Goal: Task Accomplishment & Management: Manage account settings

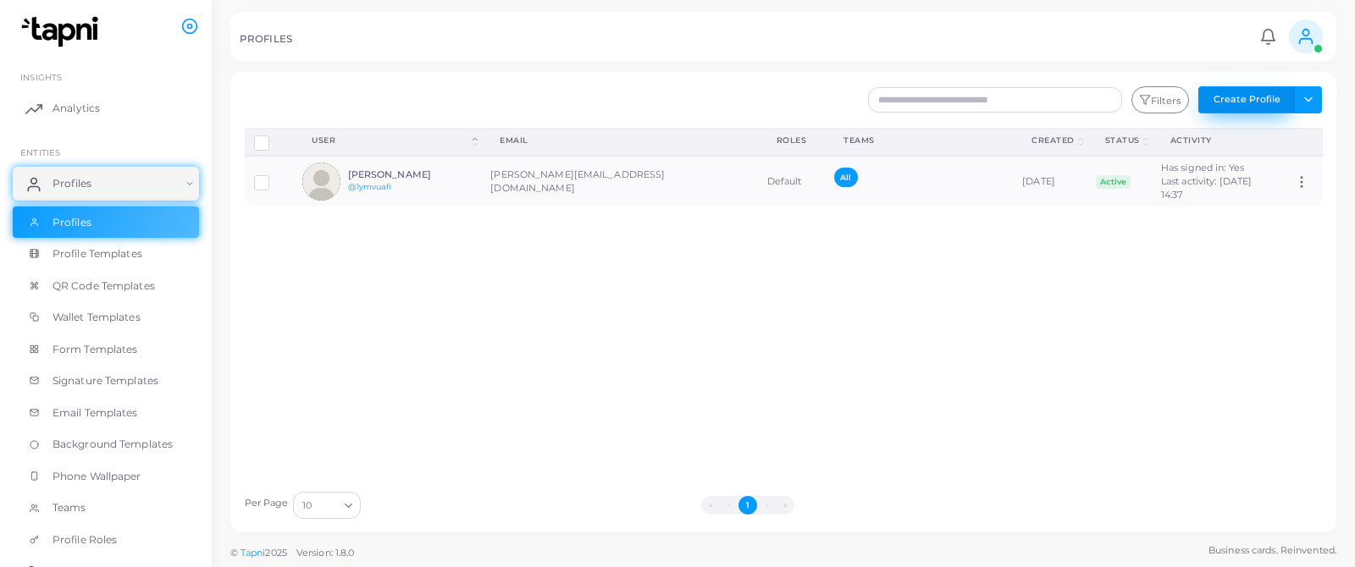
click at [1251, 103] on button "Create Profile" at bounding box center [1246, 99] width 97 height 27
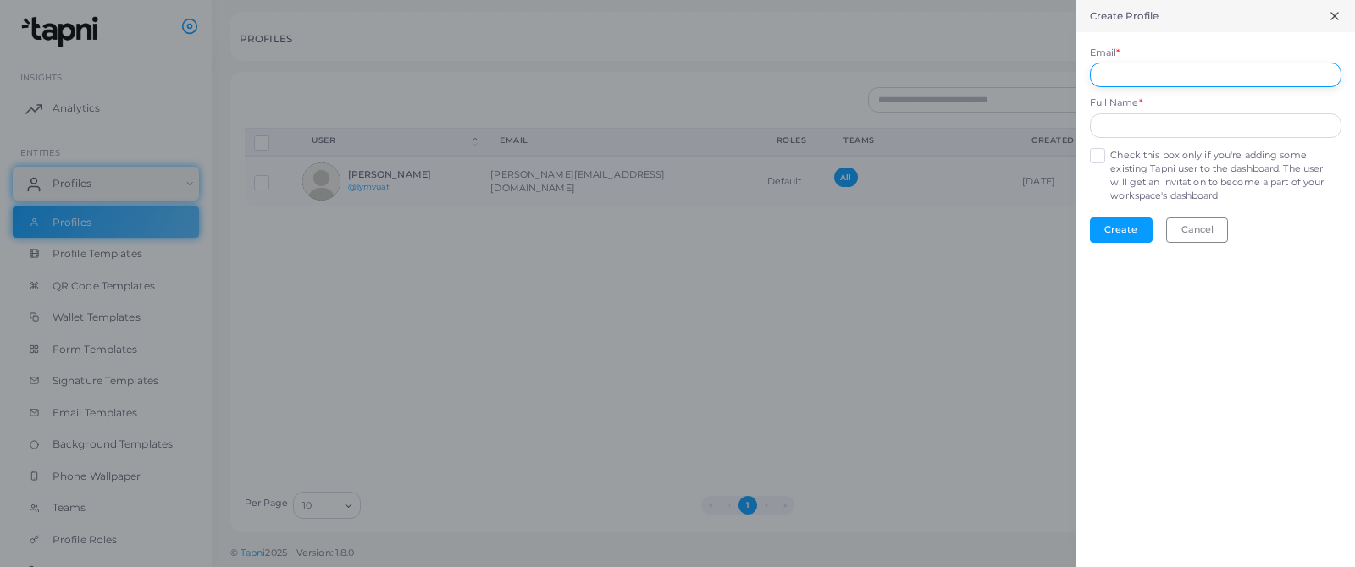
click at [1118, 75] on input "Email *" at bounding box center [1215, 75] width 251 height 25
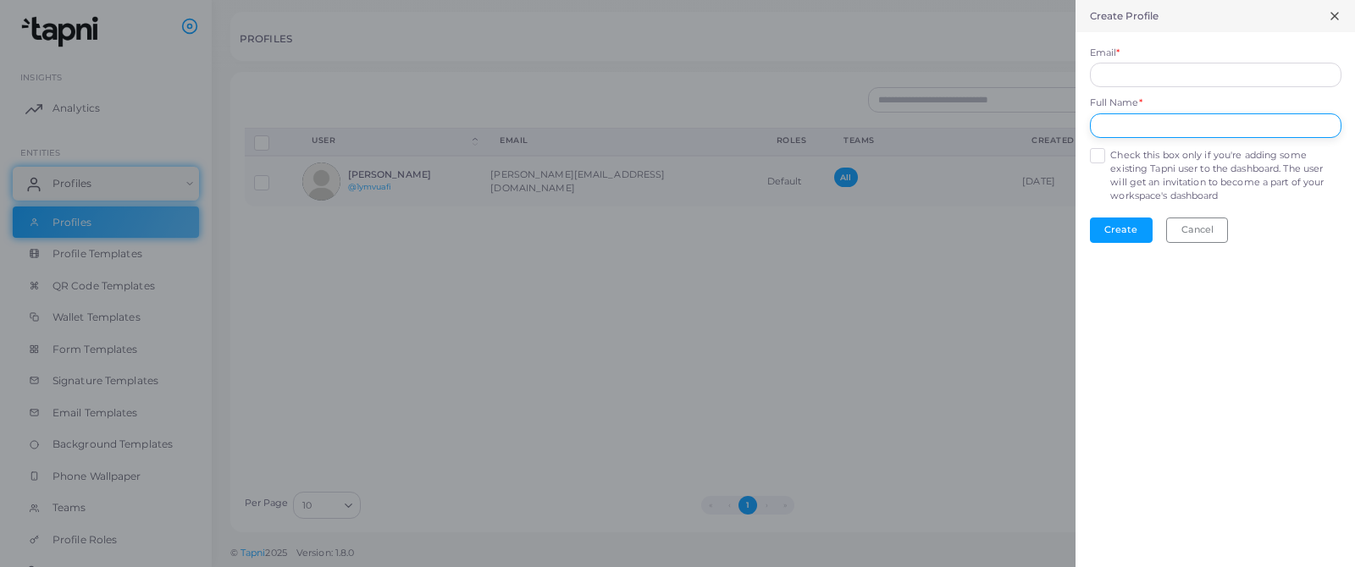
click at [1123, 123] on div "Full Name *" at bounding box center [1215, 117] width 251 height 41
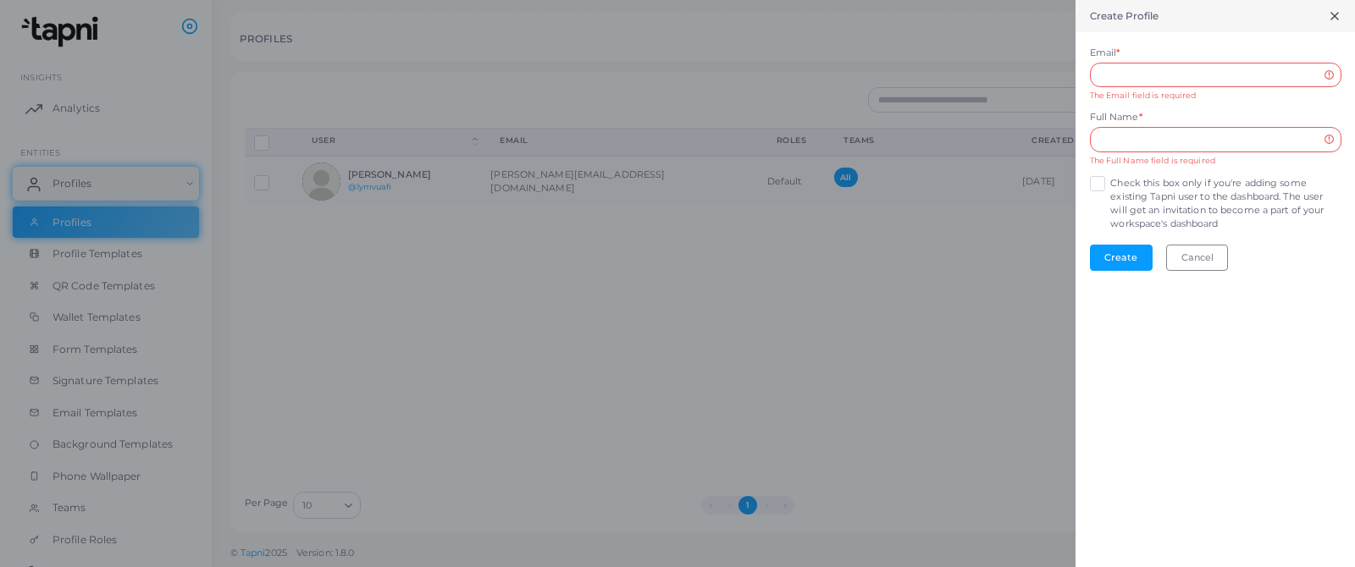
click at [1096, 169] on form "Email * The Email field is required Full Name * The Full Name field is required…" at bounding box center [1214, 158] width 279 height 252
click at [1110, 186] on label "Check this box only if you're adding some existing Tapni user to the dashboard.…" at bounding box center [1225, 204] width 230 height 54
click at [1185, 260] on button "Cancel" at bounding box center [1197, 257] width 62 height 25
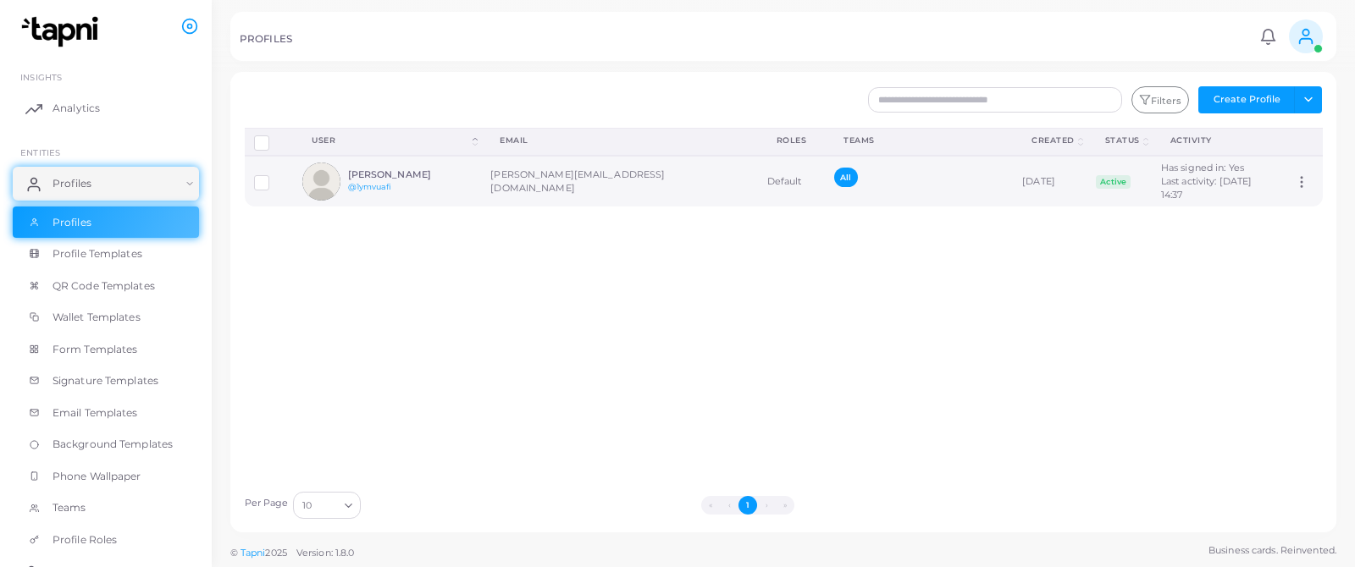
click at [437, 183] on div "[PERSON_NAME] @1ymvuafi" at bounding box center [410, 181] width 124 height 25
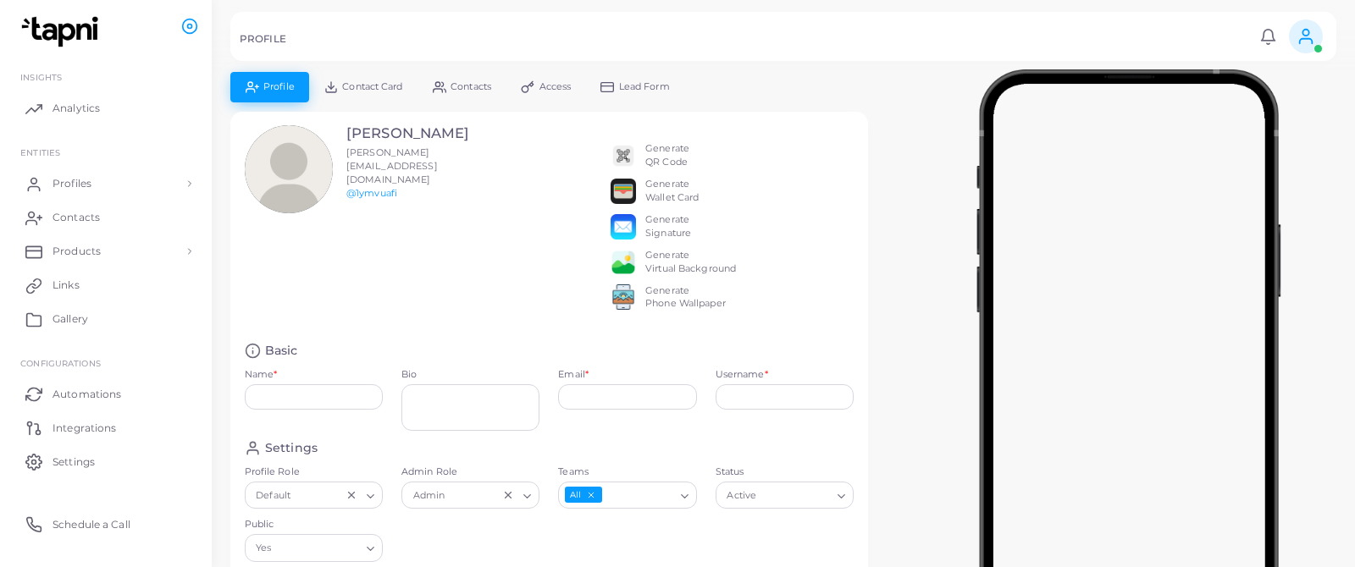
type input "**********"
type input "********"
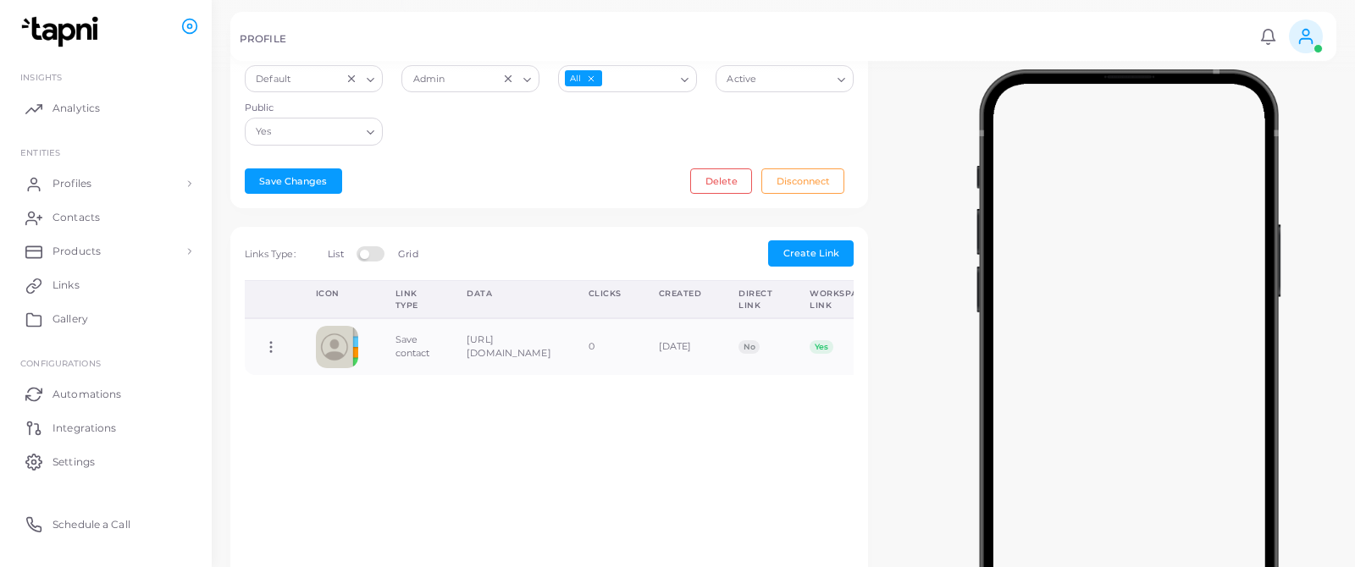
scroll to position [438, 0]
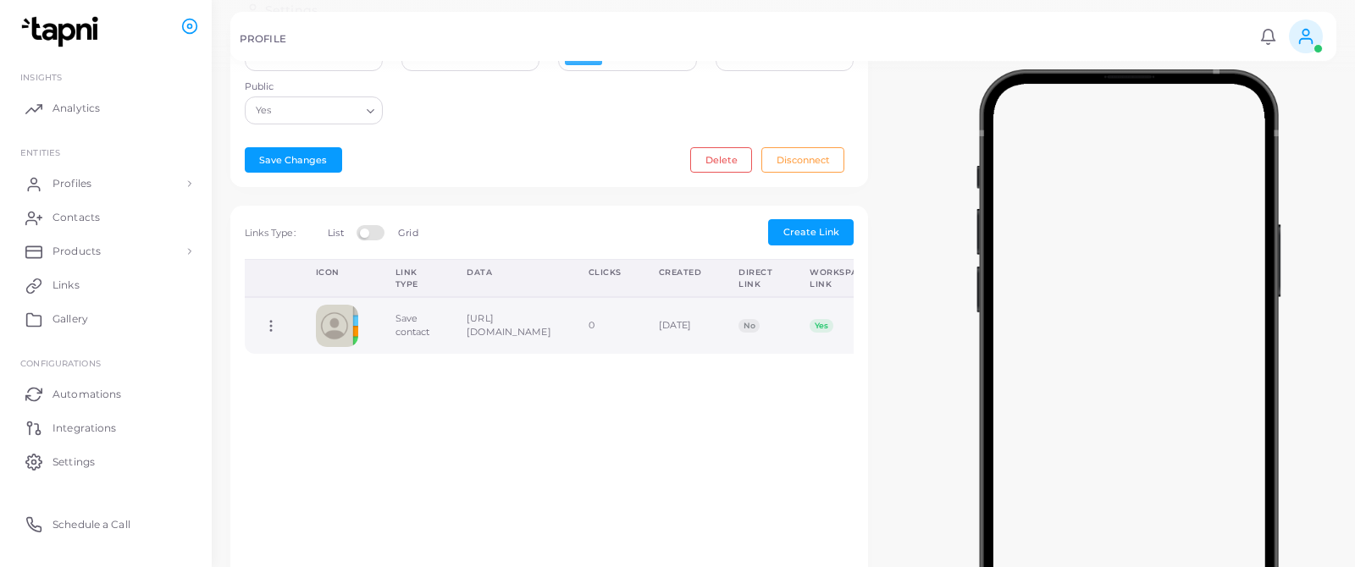
click at [270, 332] on circle at bounding box center [271, 331] width 2 height 2
click at [317, 378] on span "Edit Link" at bounding box center [325, 380] width 41 height 14
type input "**********"
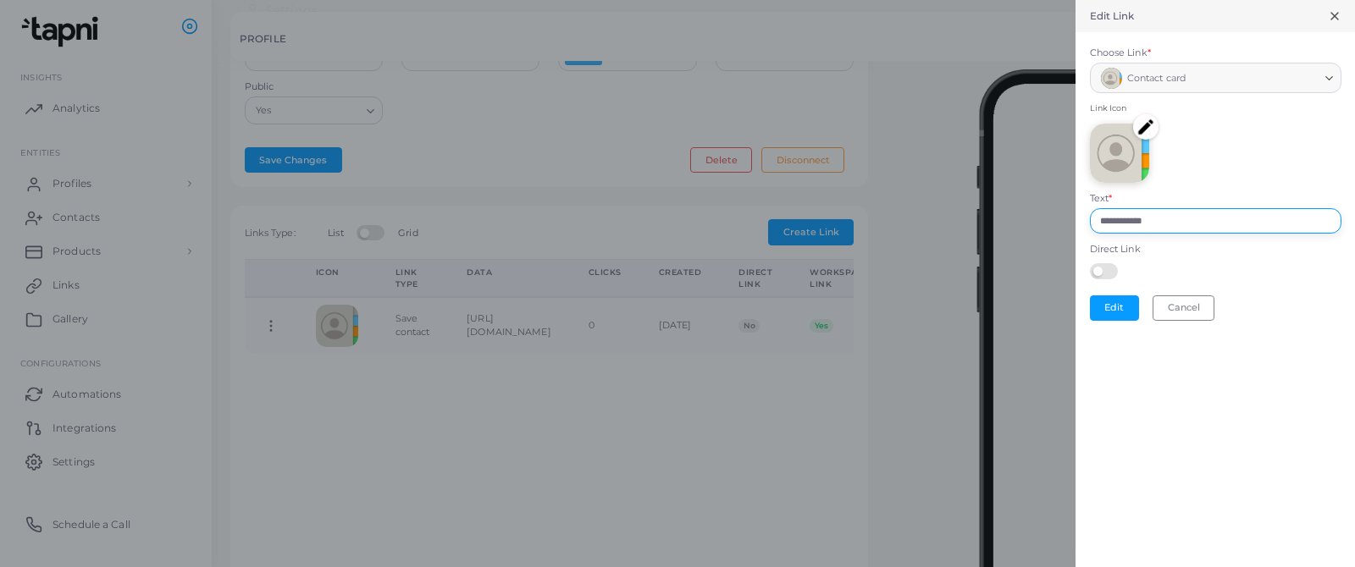
drag, startPoint x: 1171, startPoint y: 219, endPoint x: 1091, endPoint y: 217, distance: 79.6
click at [1091, 218] on input "**********" at bounding box center [1215, 220] width 251 height 25
click at [1319, 84] on div "Contact card Loading..." at bounding box center [1215, 78] width 251 height 31
click at [1335, 20] on icon at bounding box center [1335, 16] width 14 height 14
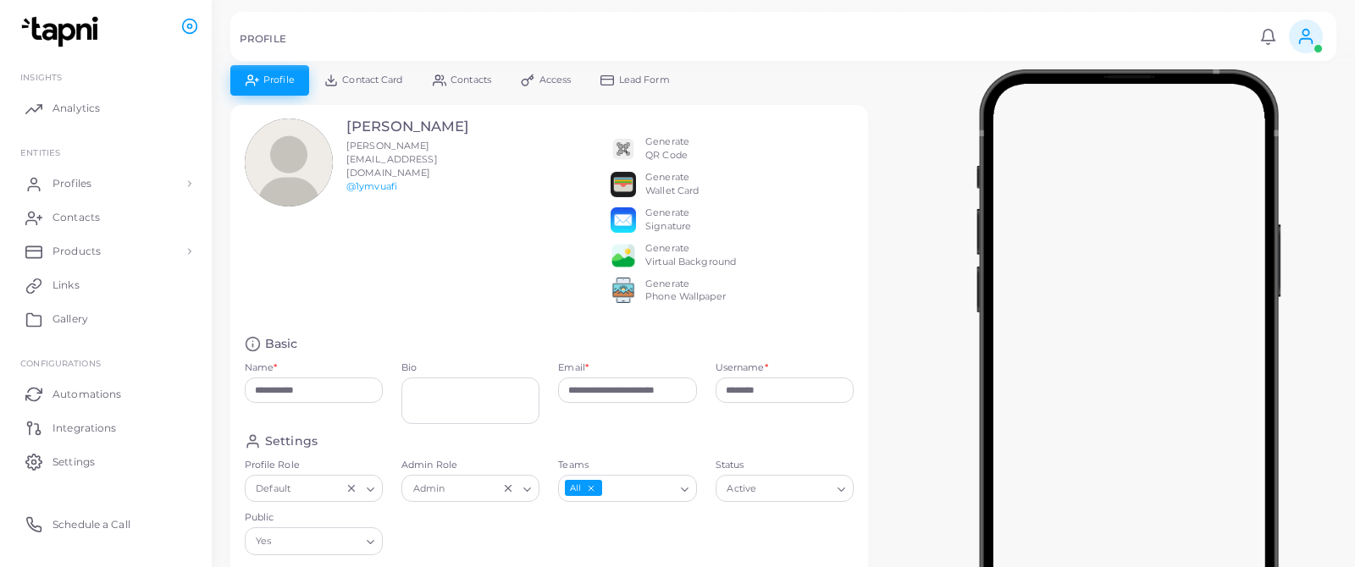
scroll to position [0, 0]
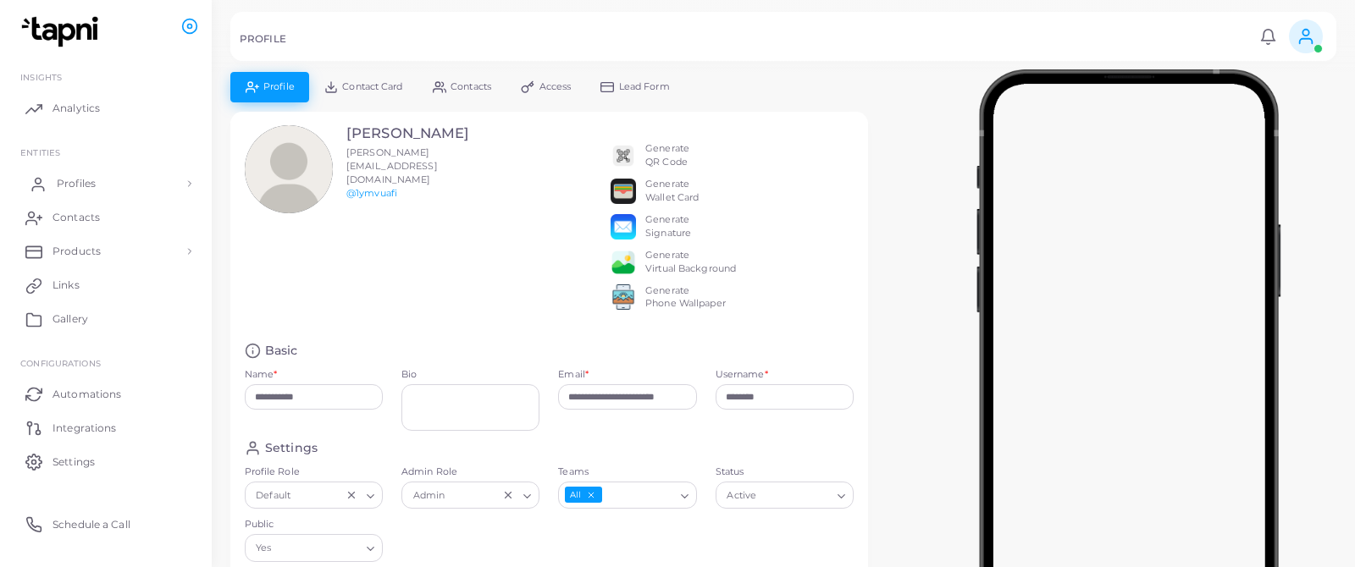
click at [86, 182] on span "Profiles" at bounding box center [76, 183] width 39 height 15
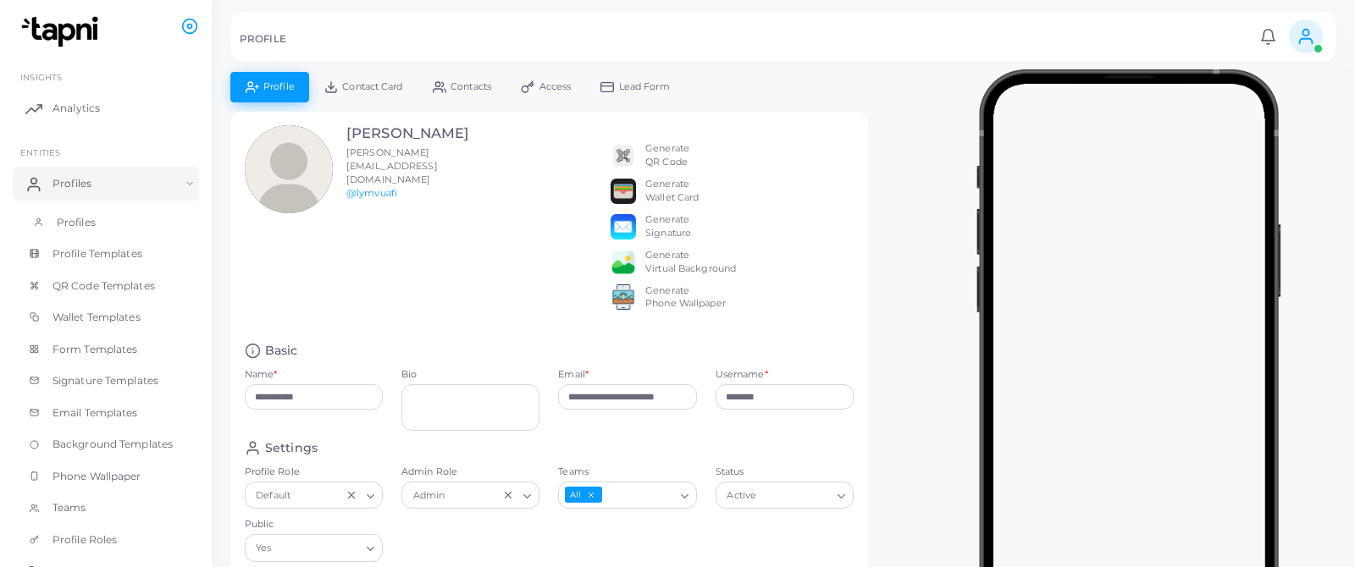
click at [70, 221] on span "Profiles" at bounding box center [76, 222] width 39 height 15
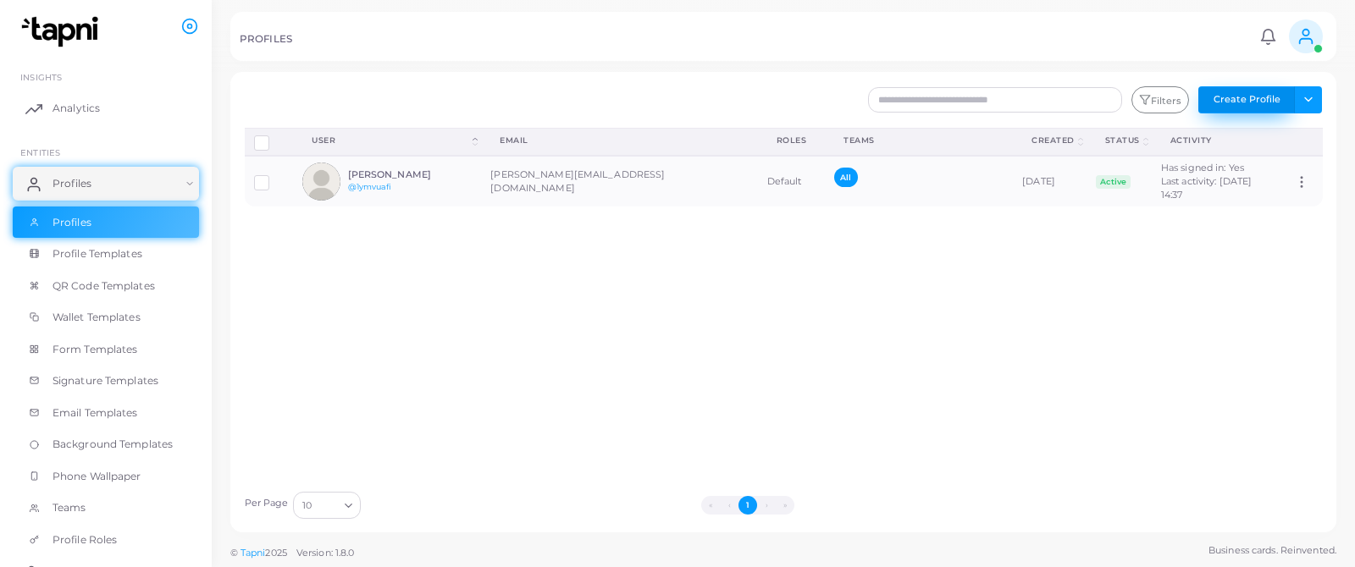
click at [1268, 102] on button "Create Profile" at bounding box center [1246, 99] width 97 height 27
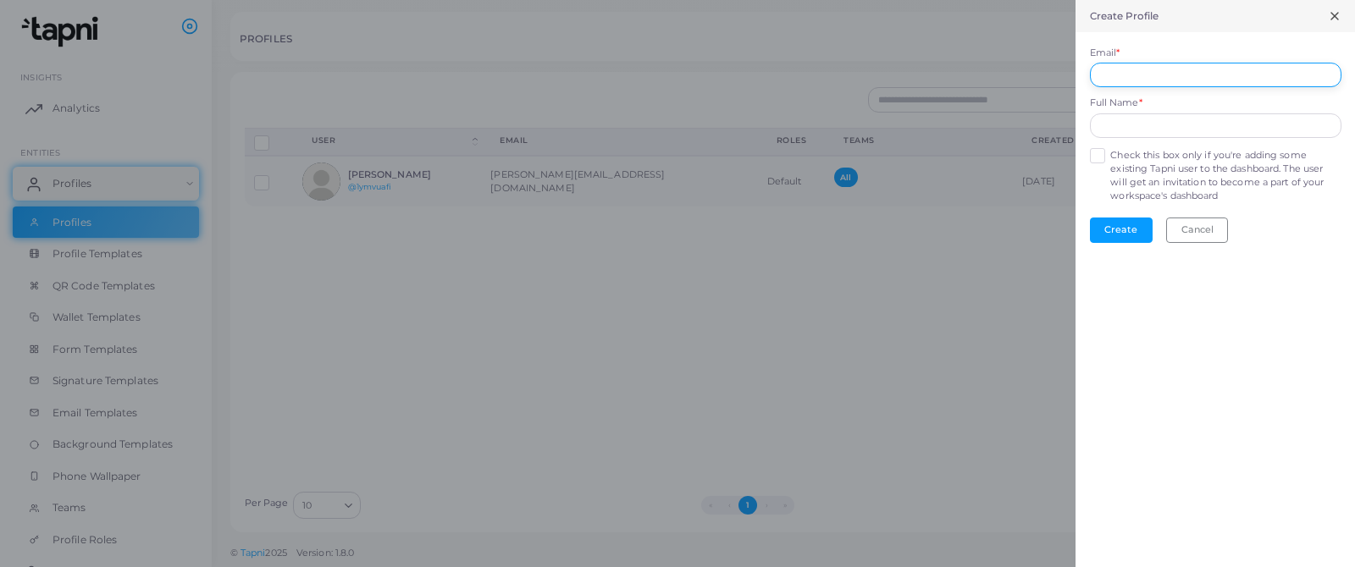
click at [1126, 75] on input "Email *" at bounding box center [1215, 75] width 251 height 25
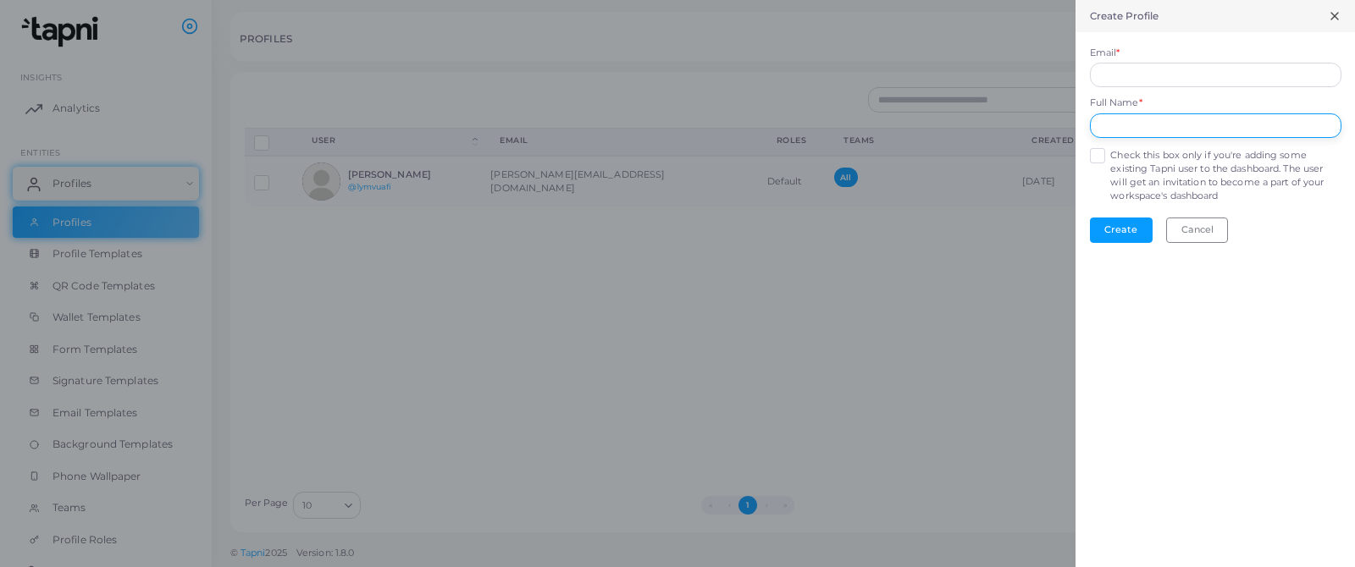
click at [1119, 125] on div "Full Name *" at bounding box center [1215, 117] width 251 height 41
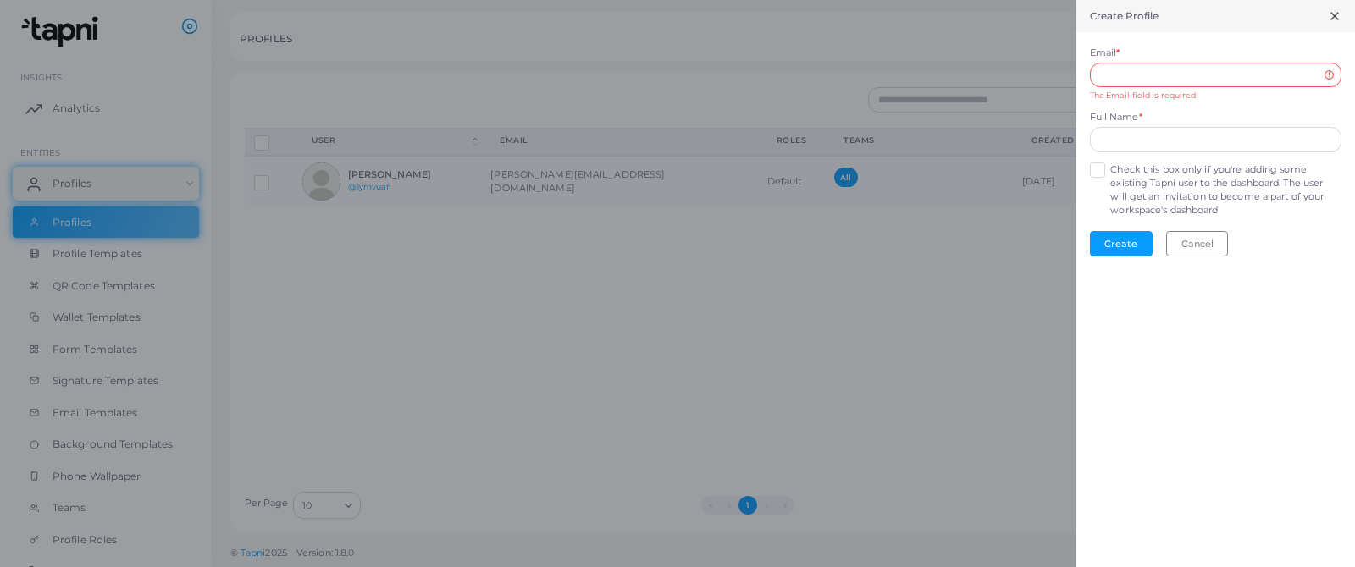
click at [1096, 168] on form "Email * The Email field is required Full Name * Check this box only if you're a…" at bounding box center [1214, 151] width 279 height 239
click at [1110, 187] on label "Check this box only if you're adding some existing Tapni user to the dashboard.…" at bounding box center [1225, 204] width 230 height 54
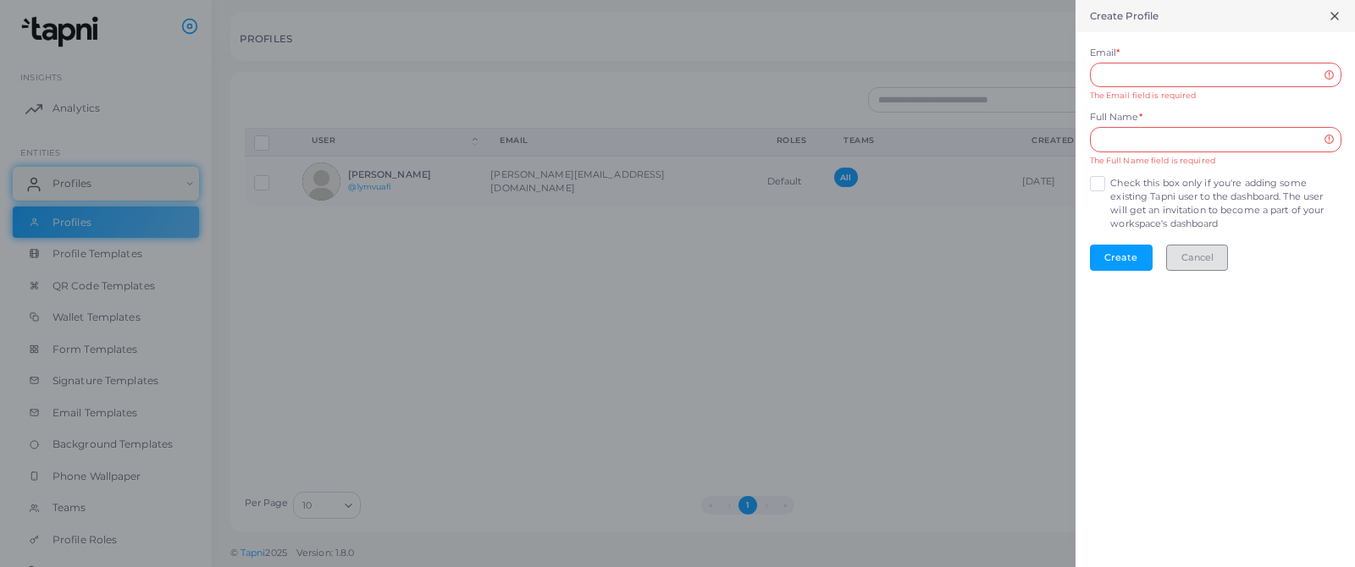
click at [1196, 251] on button "Cancel" at bounding box center [1197, 257] width 62 height 25
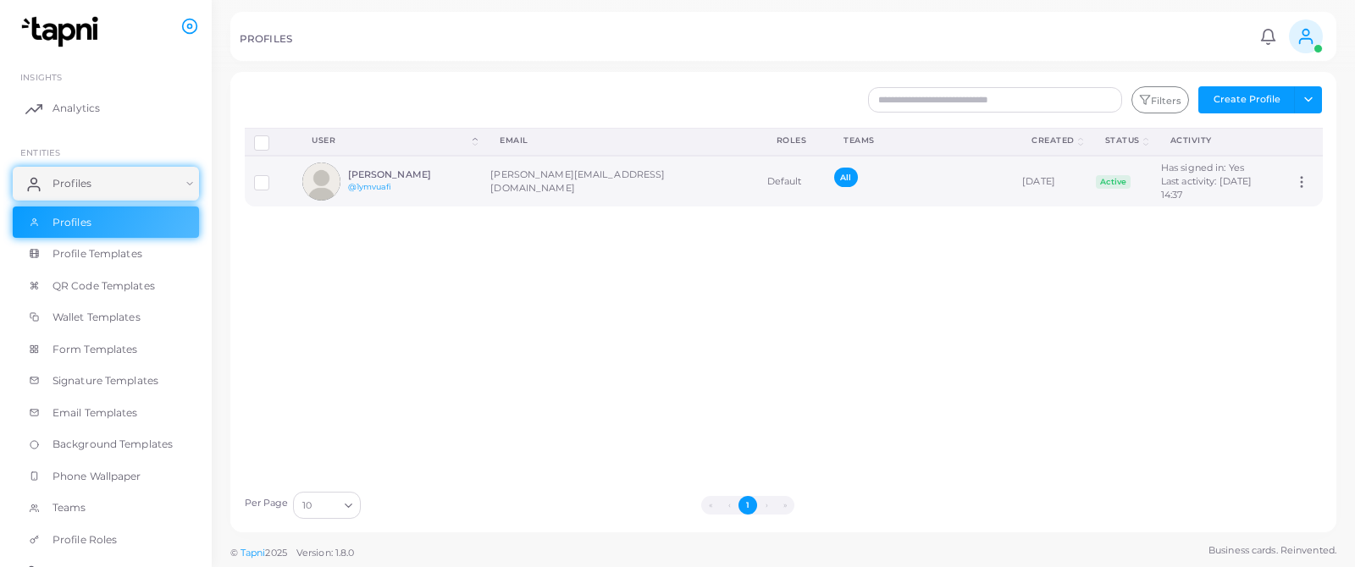
click at [461, 174] on h6 "[PERSON_NAME]" at bounding box center [410, 174] width 124 height 11
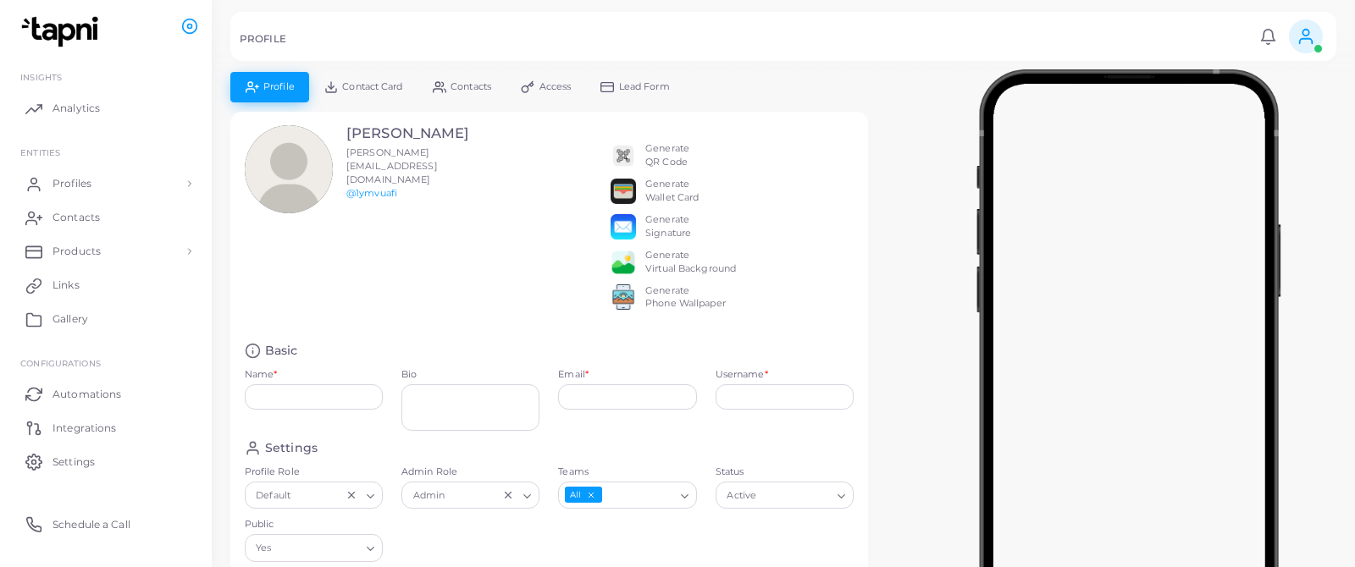
type input "**********"
type input "********"
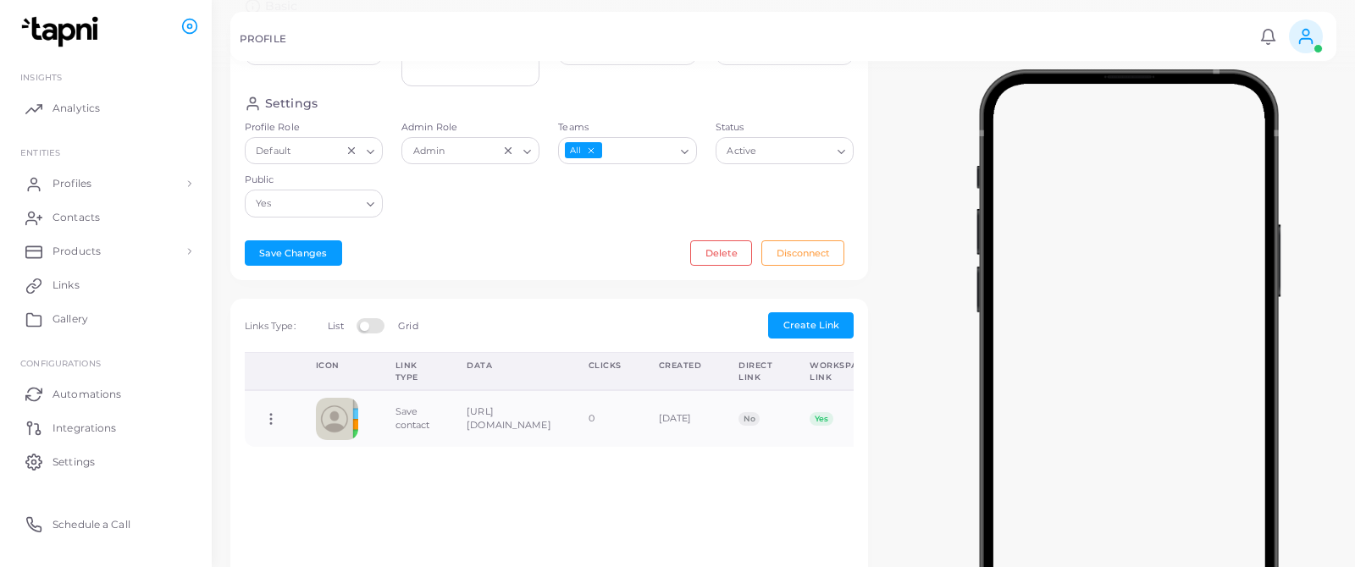
scroll to position [356, 0]
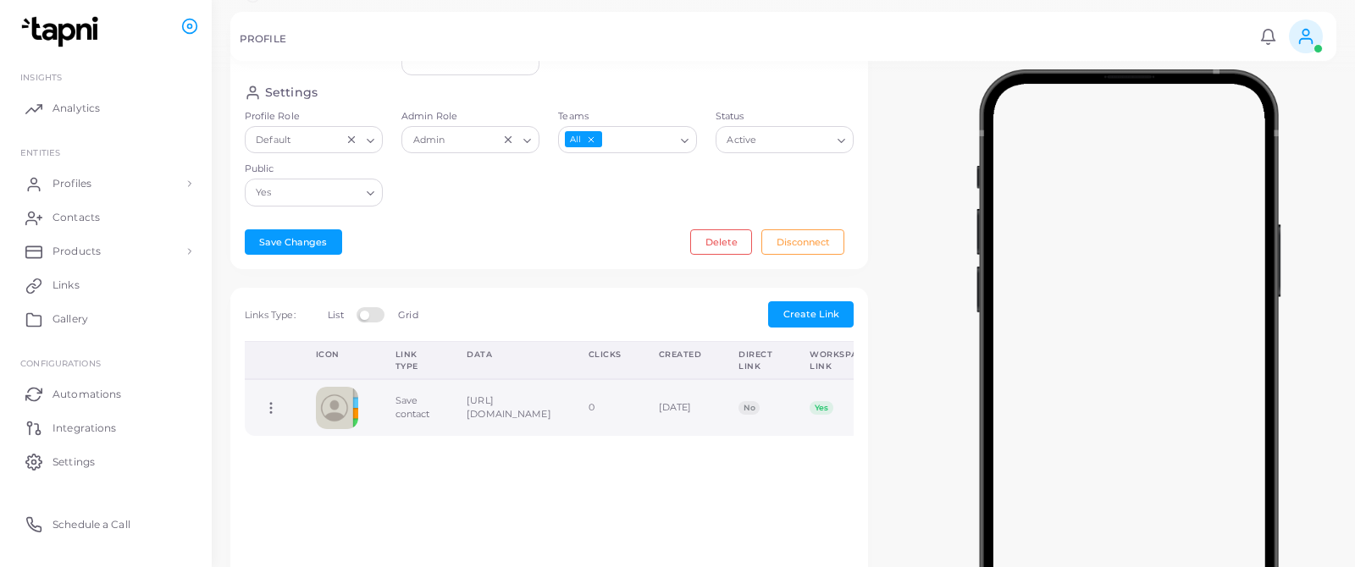
click at [273, 416] on icon at bounding box center [270, 407] width 15 height 15
click at [319, 459] on span "Edit Link" at bounding box center [329, 462] width 41 height 14
type input "**********"
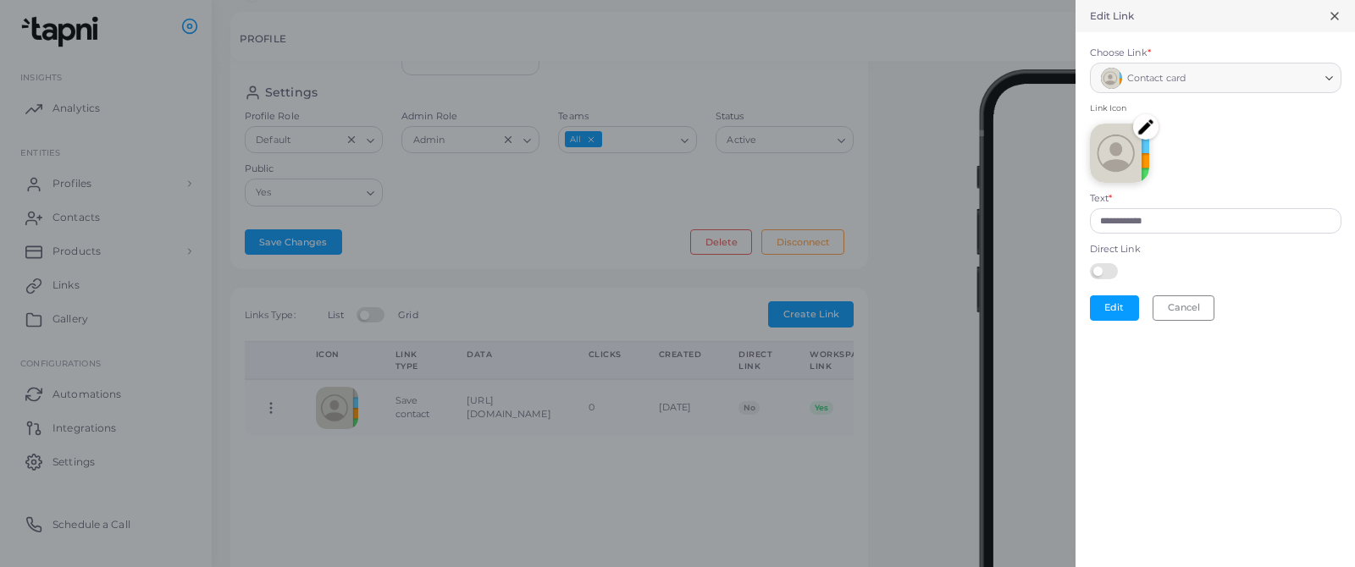
click at [1336, 16] on icon at bounding box center [1335, 16] width 14 height 14
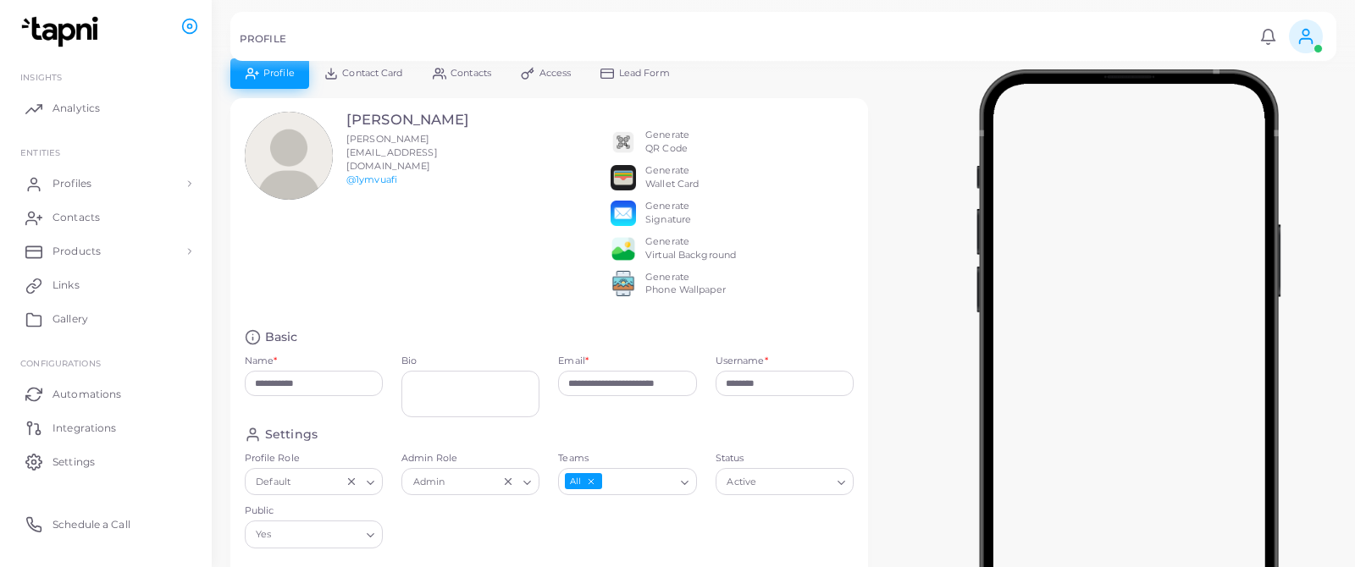
scroll to position [0, 0]
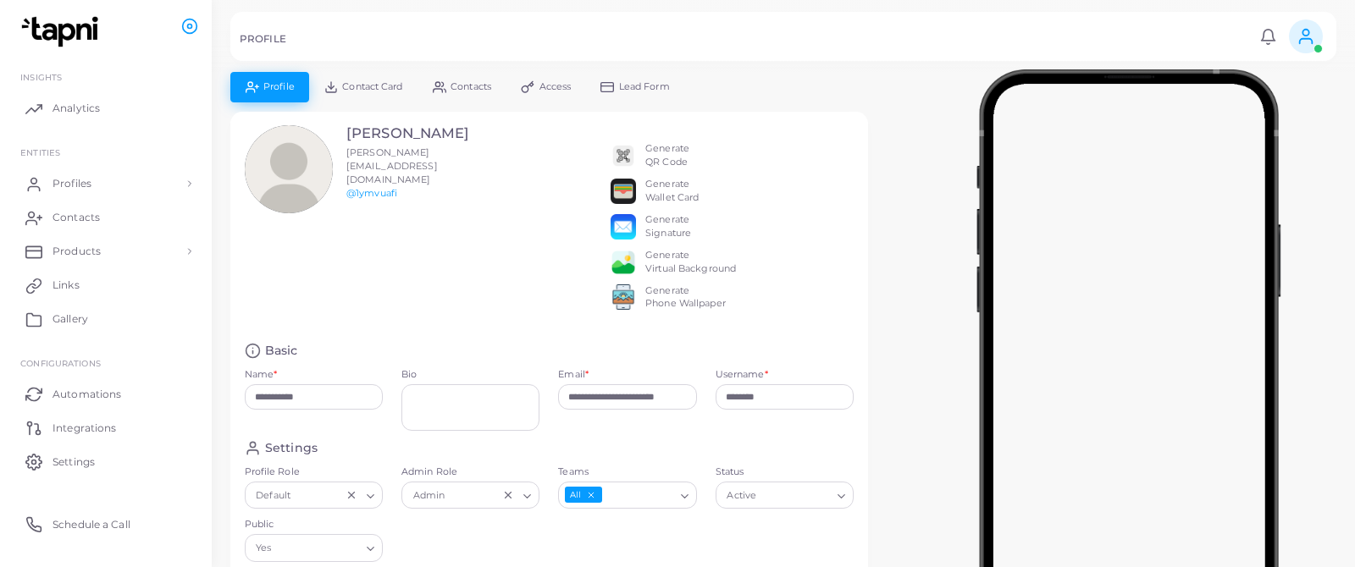
click at [353, 93] on link "Contact Card" at bounding box center [363, 87] width 108 height 30
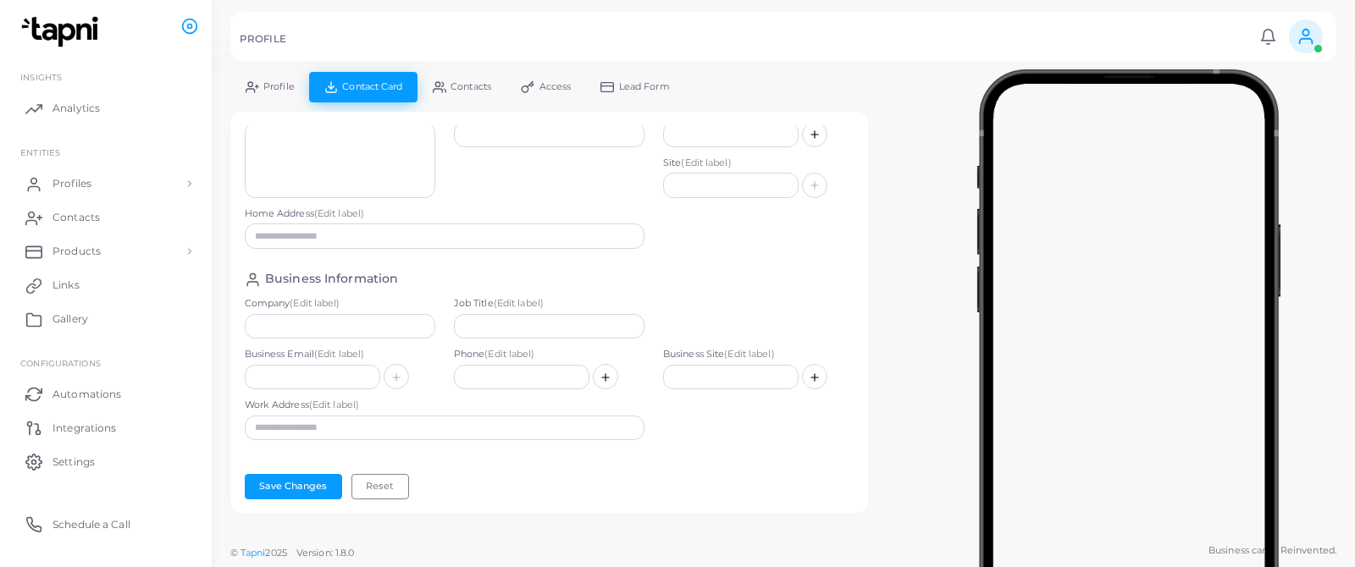
scroll to position [103, 0]
click at [462, 90] on span "Contacts" at bounding box center [470, 86] width 41 height 9
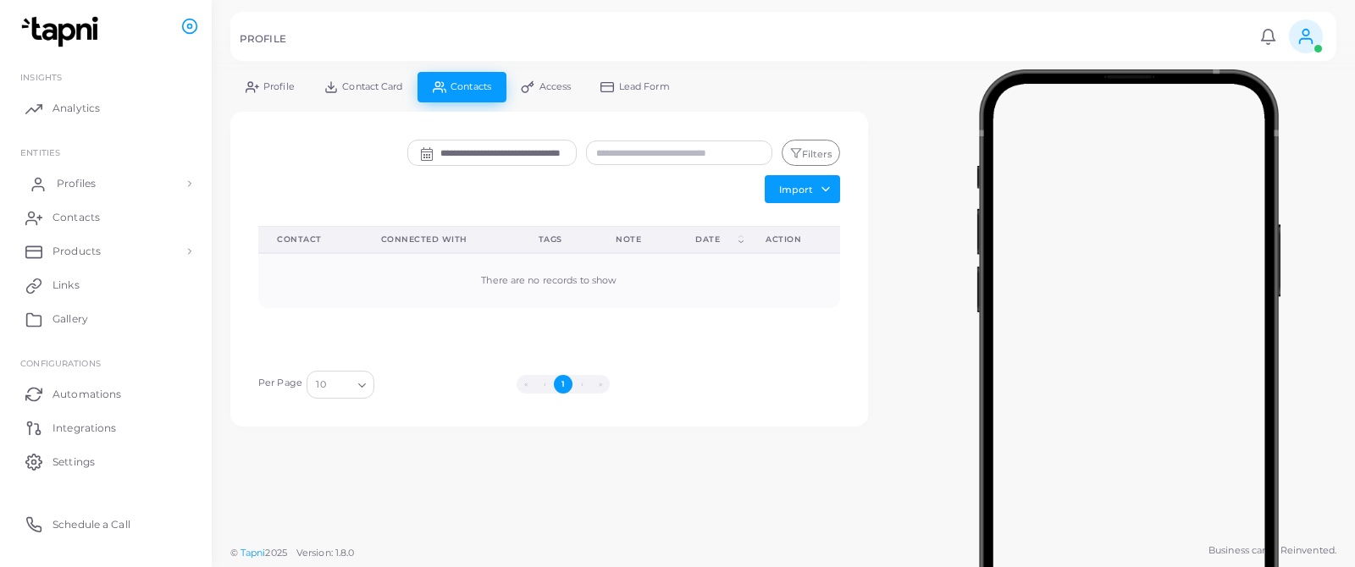
click at [85, 184] on span "Profiles" at bounding box center [76, 183] width 39 height 15
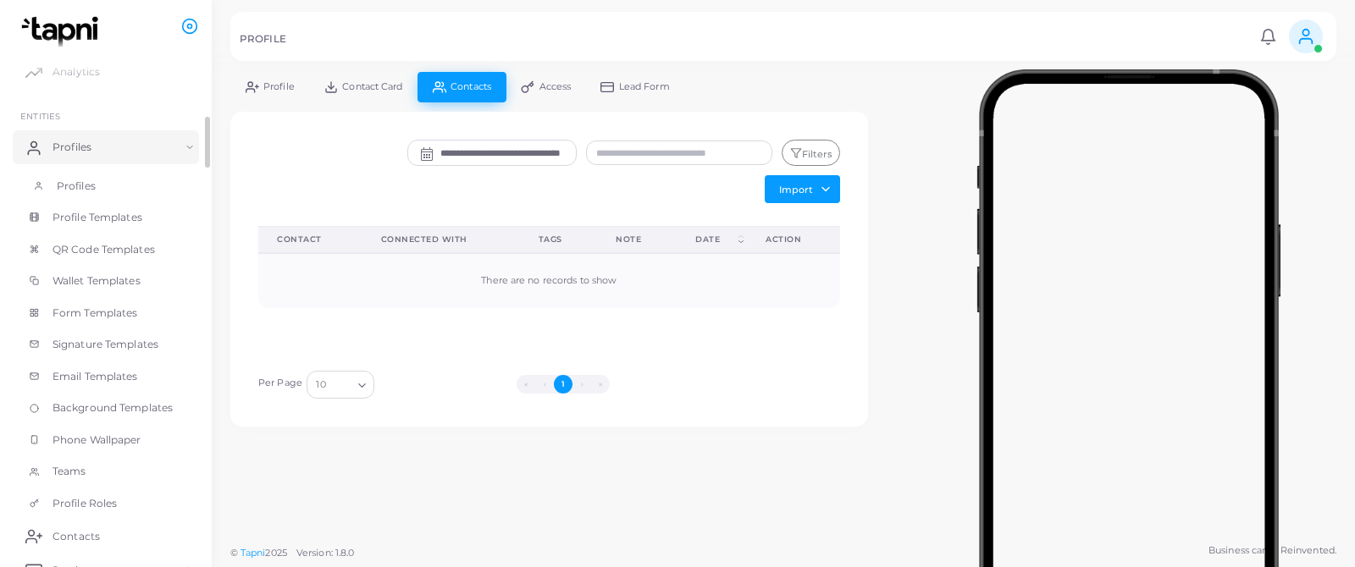
scroll to position [42, 0]
click at [116, 237] on span "QR Code Templates" at bounding box center [108, 243] width 102 height 15
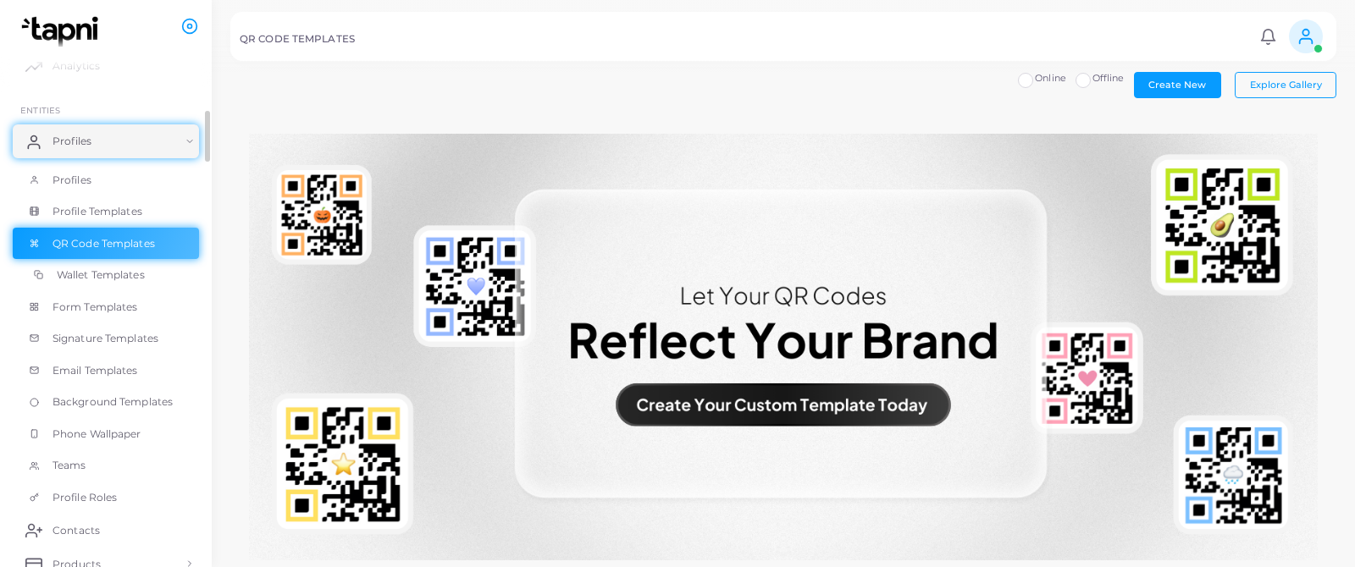
click at [105, 274] on span "Wallet Templates" at bounding box center [101, 275] width 88 height 15
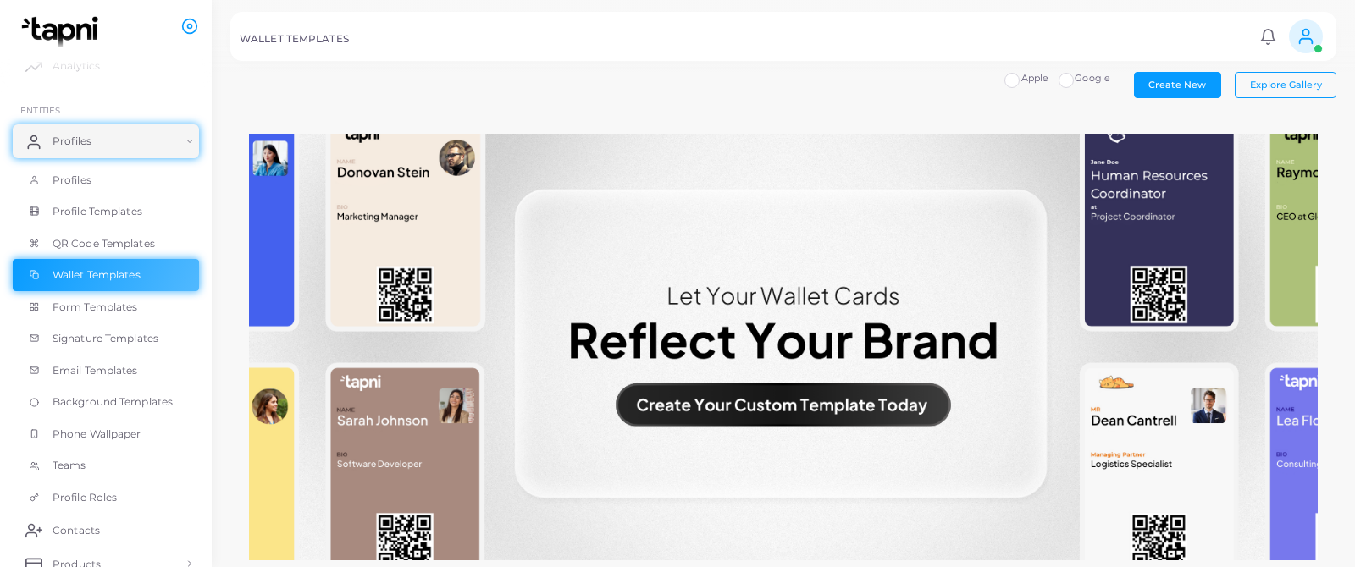
click at [1078, 81] on label "Google" at bounding box center [1092, 79] width 36 height 14
click at [95, 312] on span "Form Templates" at bounding box center [100, 307] width 86 height 15
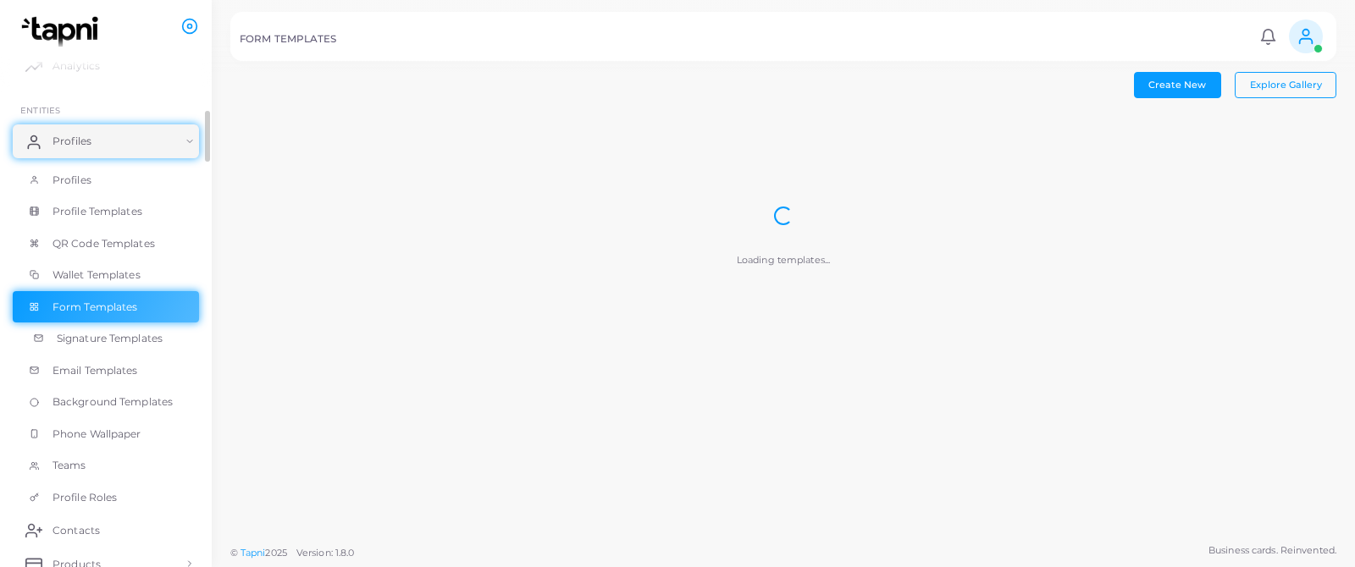
click at [92, 341] on span "Signature Templates" at bounding box center [110, 338] width 106 height 15
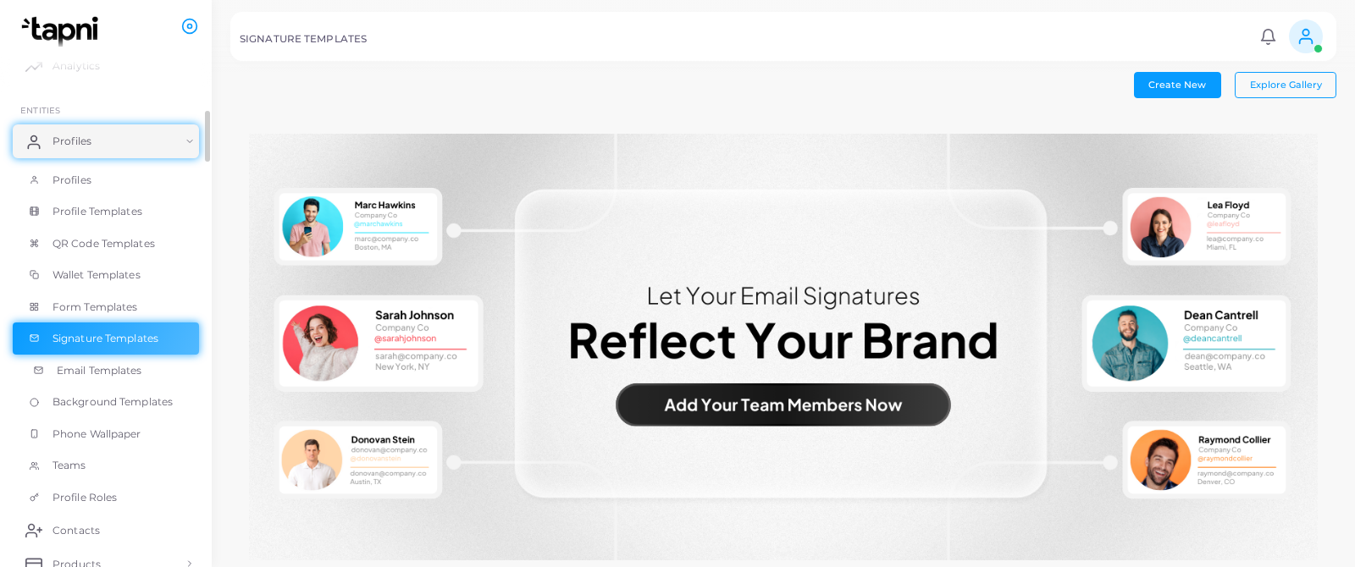
click at [140, 369] on span "Email Templates" at bounding box center [100, 370] width 86 height 15
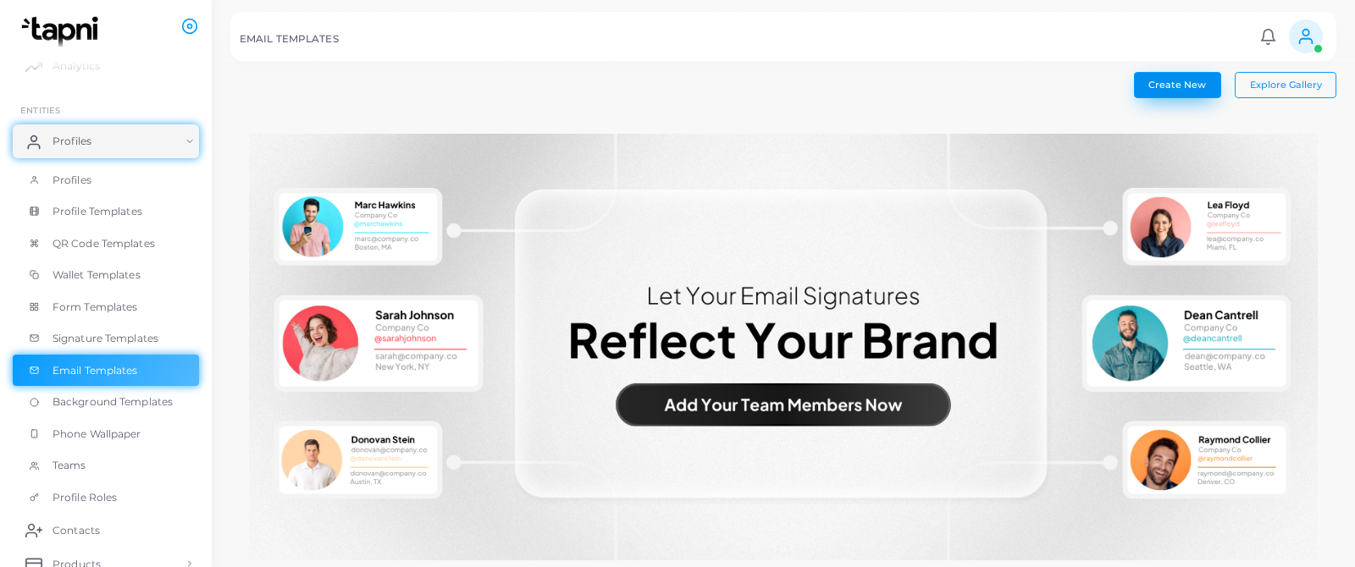
click at [1194, 87] on span "Create New" at bounding box center [1177, 85] width 58 height 12
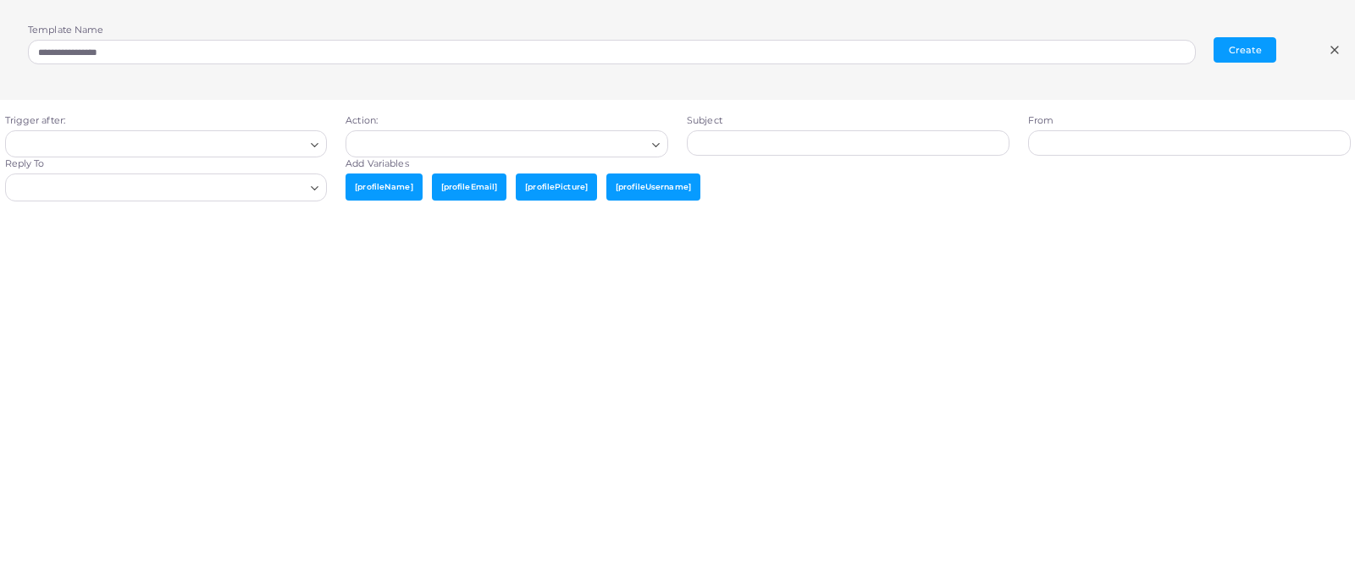
click at [1333, 51] on icon at bounding box center [1335, 50] width 14 height 14
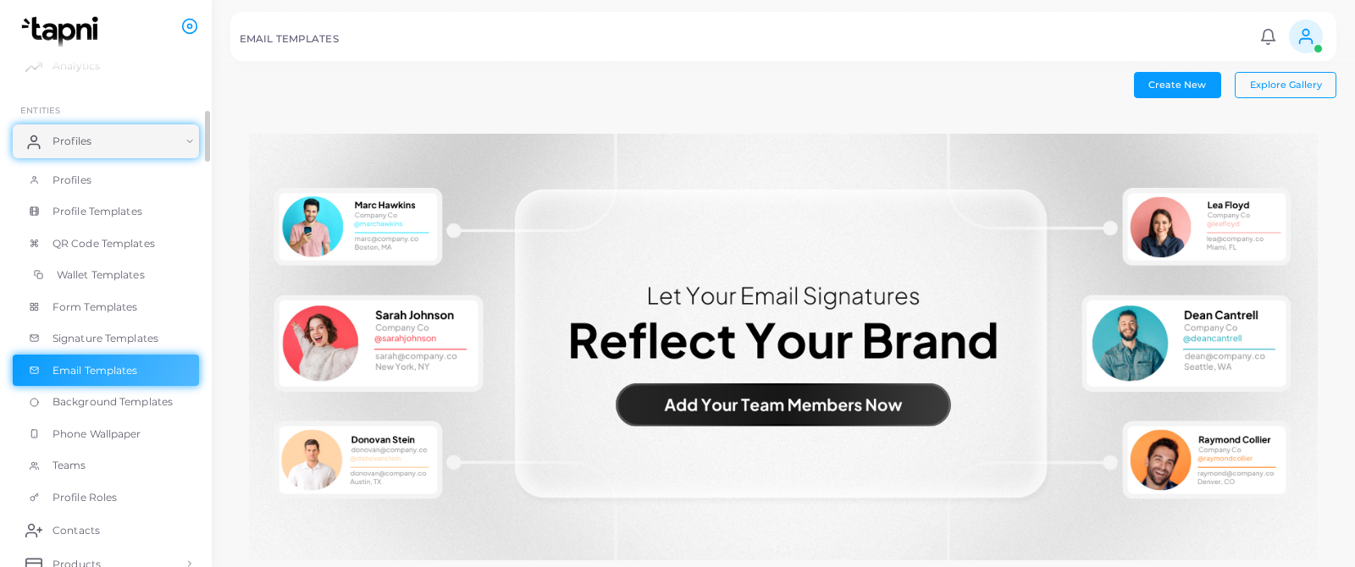
click at [70, 275] on span "Wallet Templates" at bounding box center [101, 275] width 88 height 15
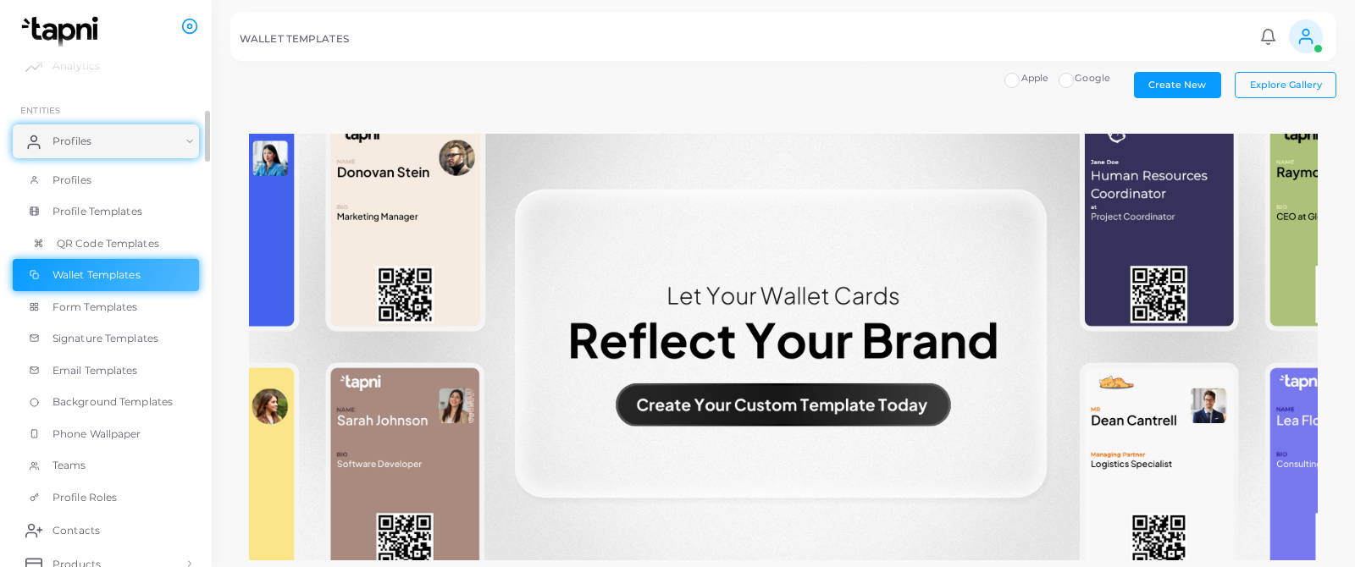
click at [72, 247] on span "QR Code Templates" at bounding box center [108, 243] width 102 height 15
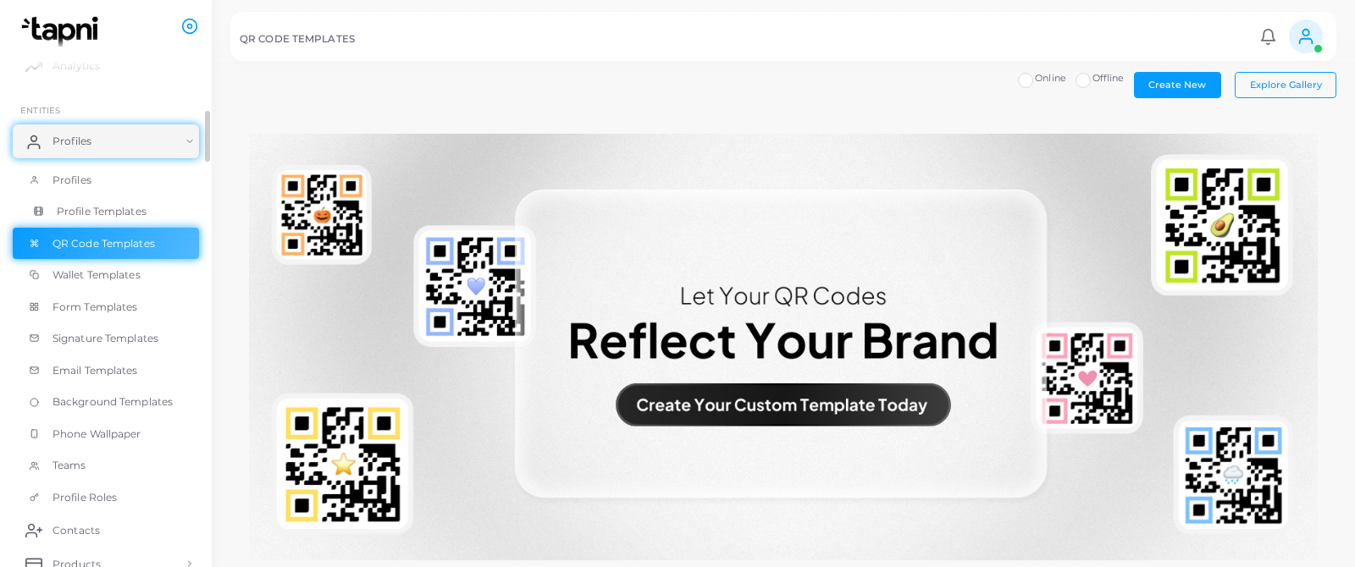
click at [70, 216] on span "Profile Templates" at bounding box center [102, 211] width 90 height 15
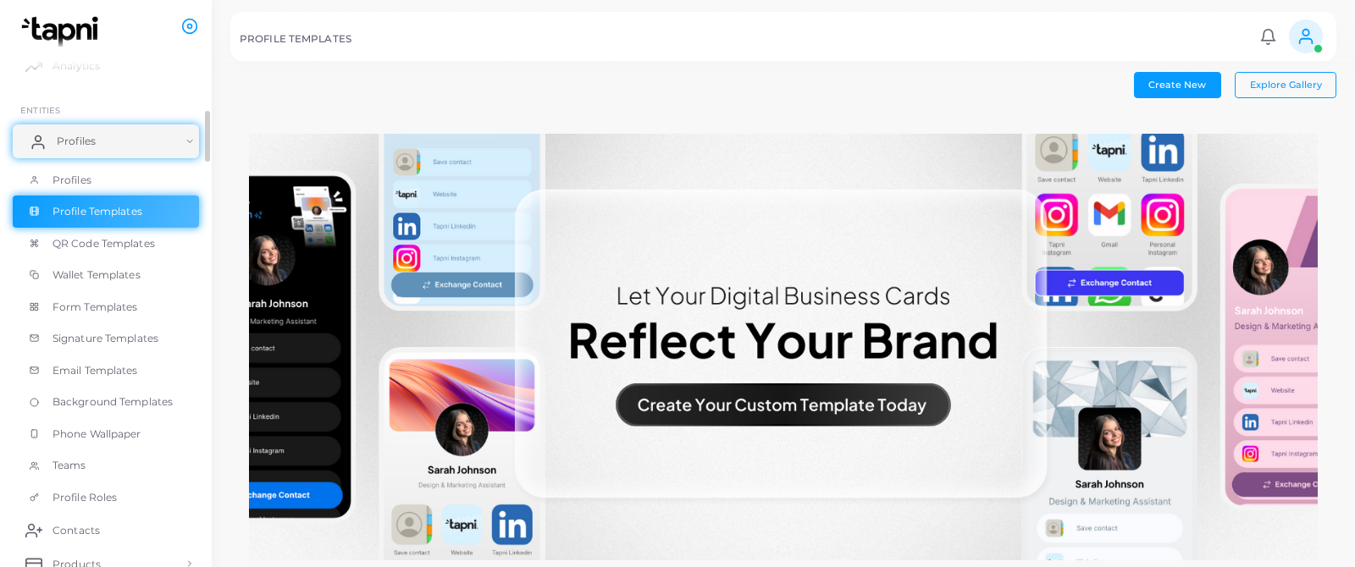
click at [174, 146] on link "Profiles" at bounding box center [106, 141] width 186 height 34
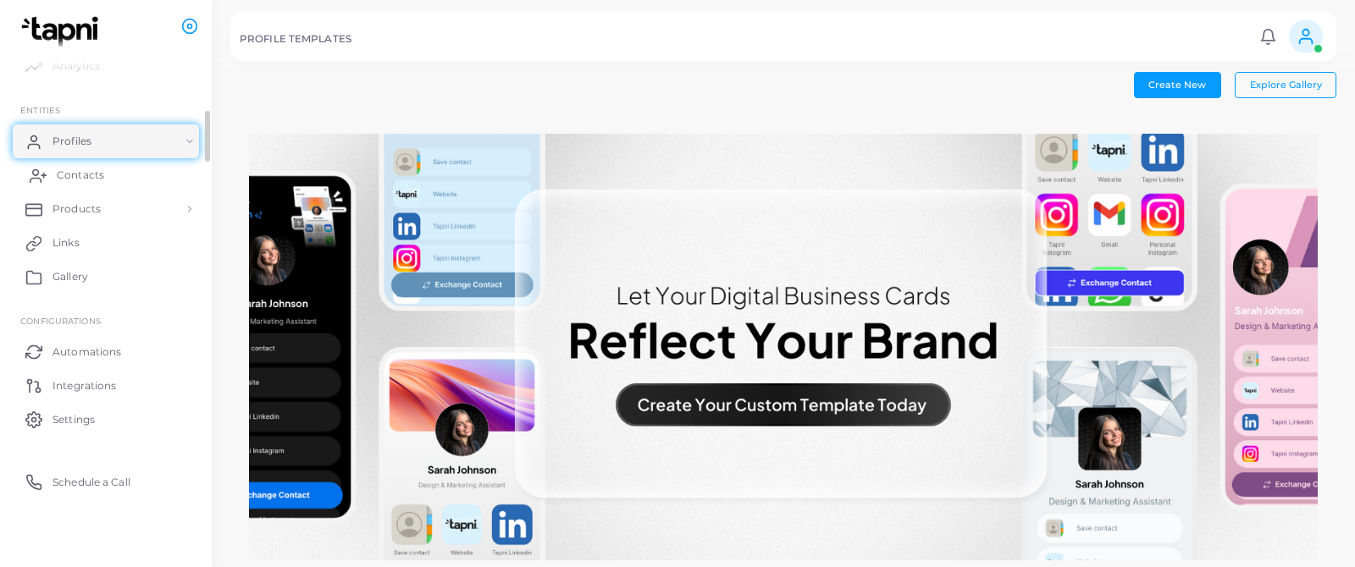
click at [97, 176] on span "Contacts" at bounding box center [80, 175] width 47 height 15
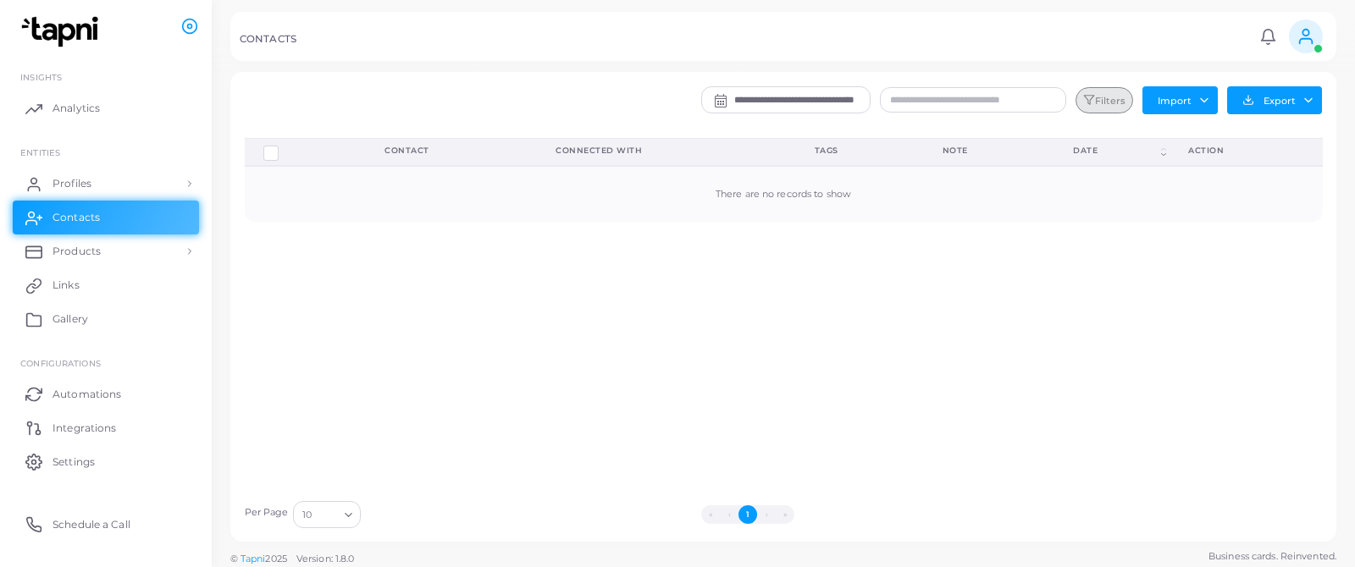
click at [1092, 101] on button "Filters" at bounding box center [1104, 100] width 58 height 27
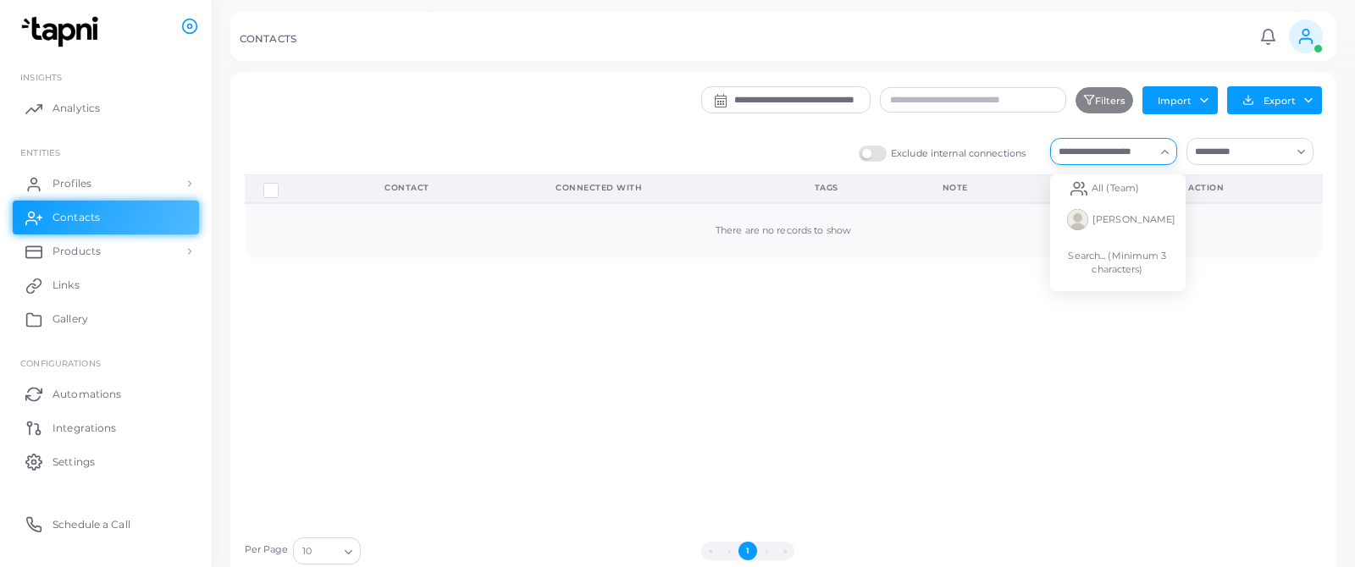
click at [1148, 147] on input "Search for option" at bounding box center [1103, 151] width 102 height 19
click at [1312, 103] on button "Export" at bounding box center [1274, 100] width 95 height 28
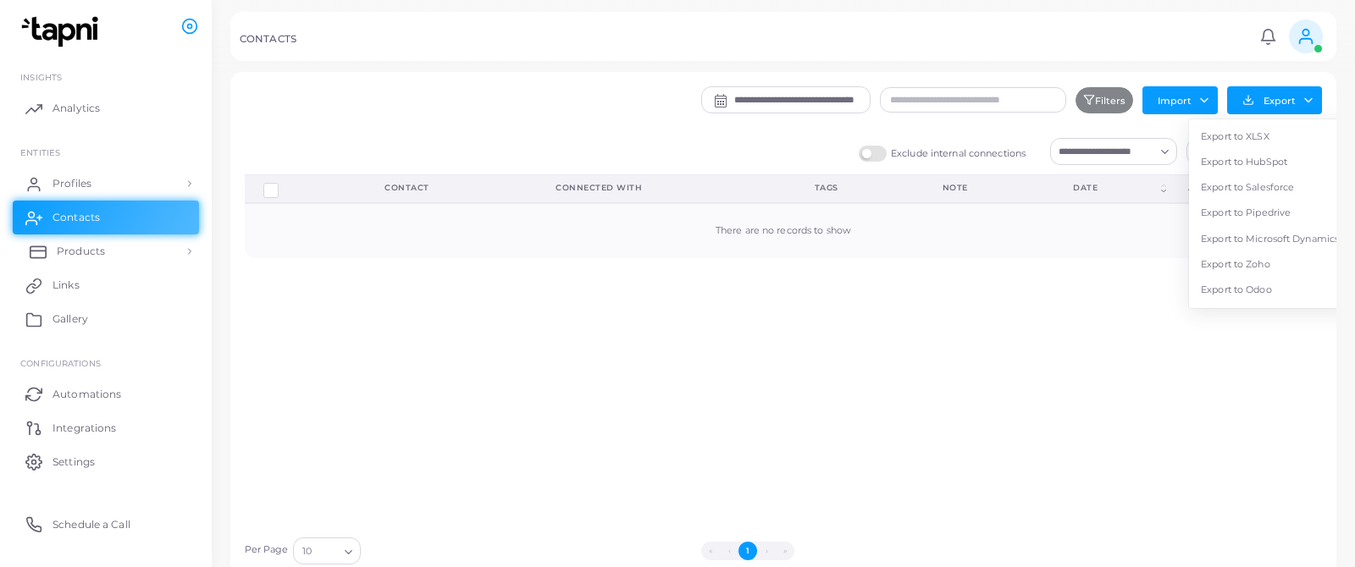
click at [130, 249] on link "Products" at bounding box center [106, 252] width 186 height 34
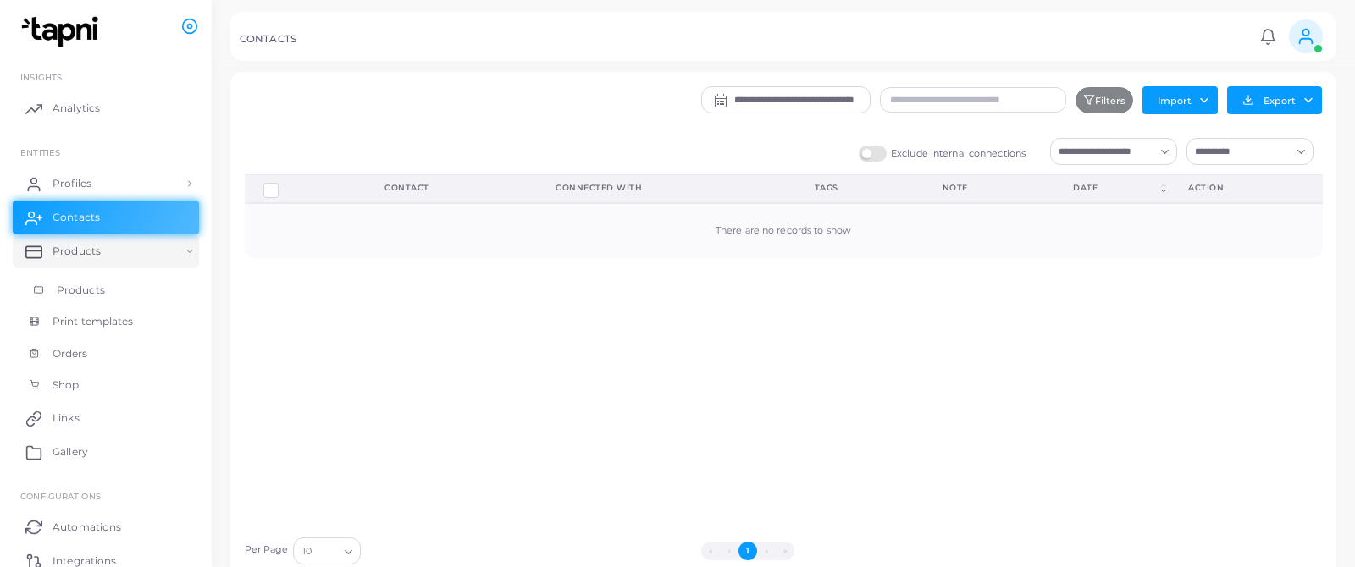
click at [101, 283] on span "Products" at bounding box center [81, 290] width 48 height 15
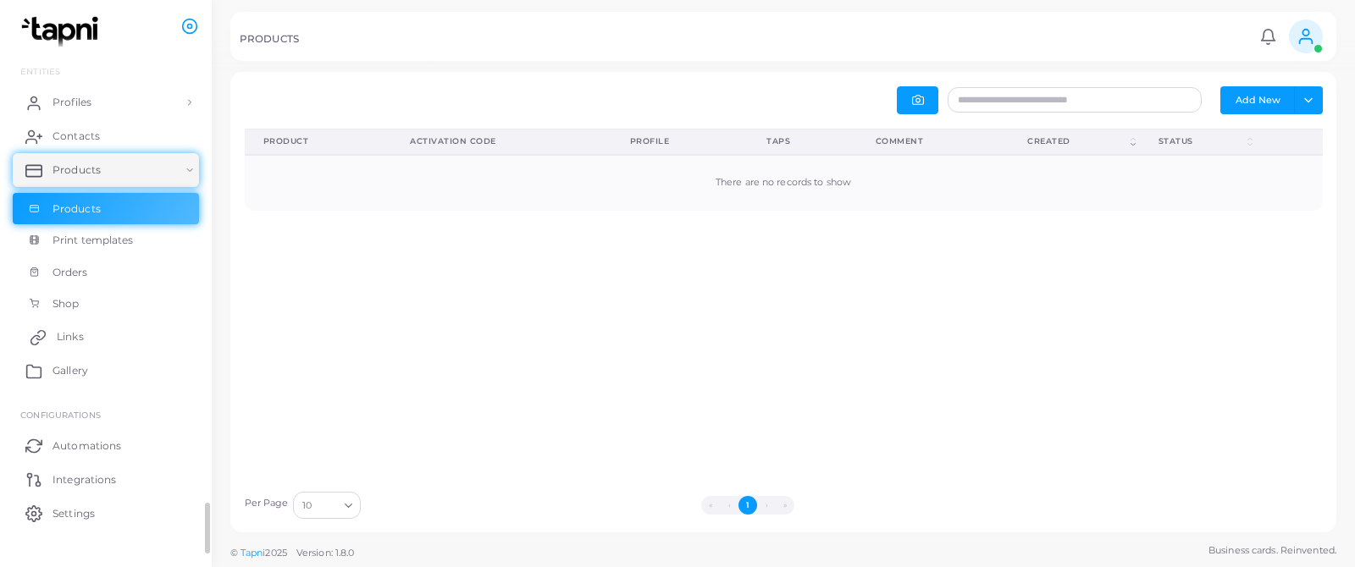
scroll to position [97, 0]
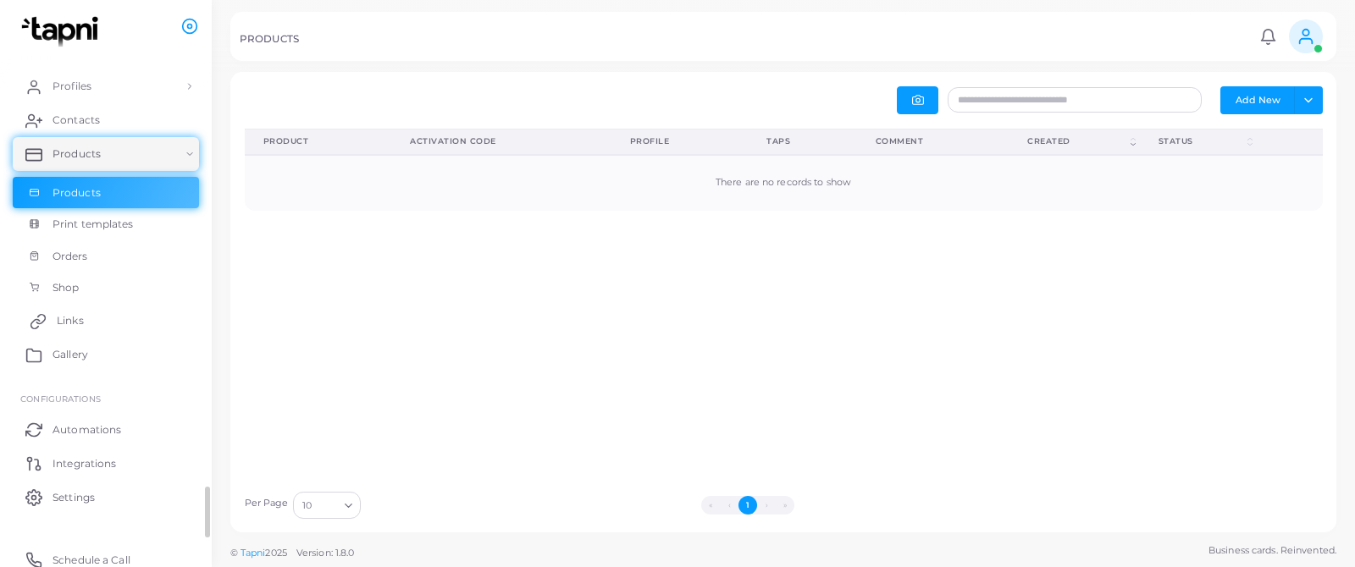
click at [75, 312] on link "Links" at bounding box center [106, 321] width 186 height 34
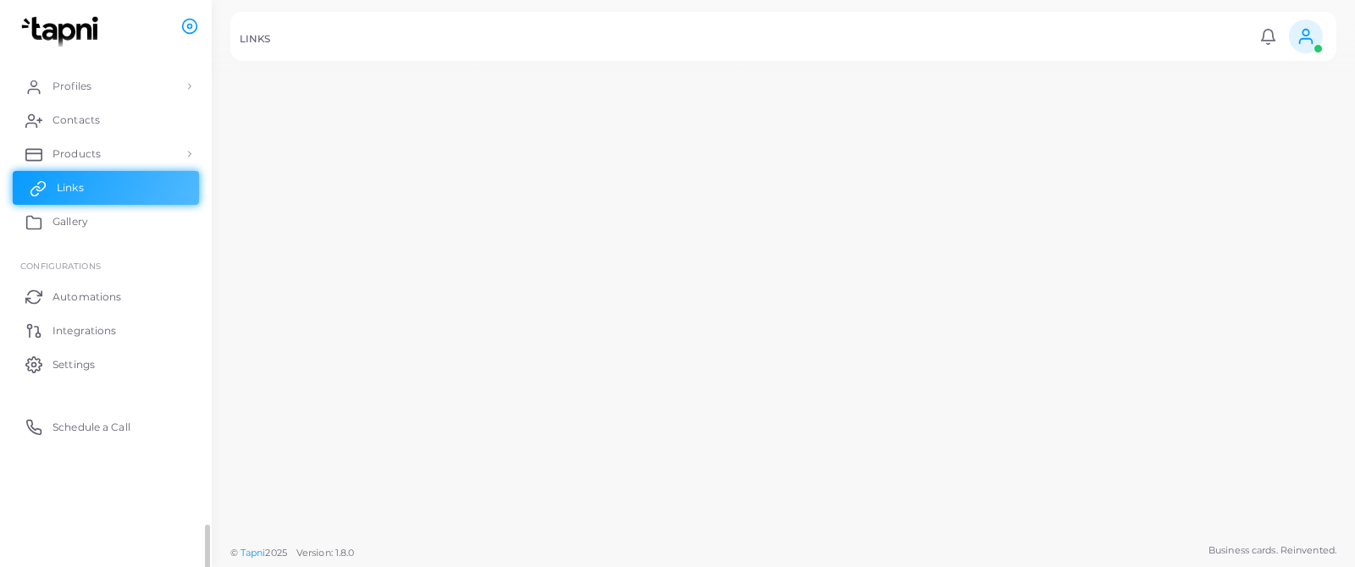
scroll to position [97, 0]
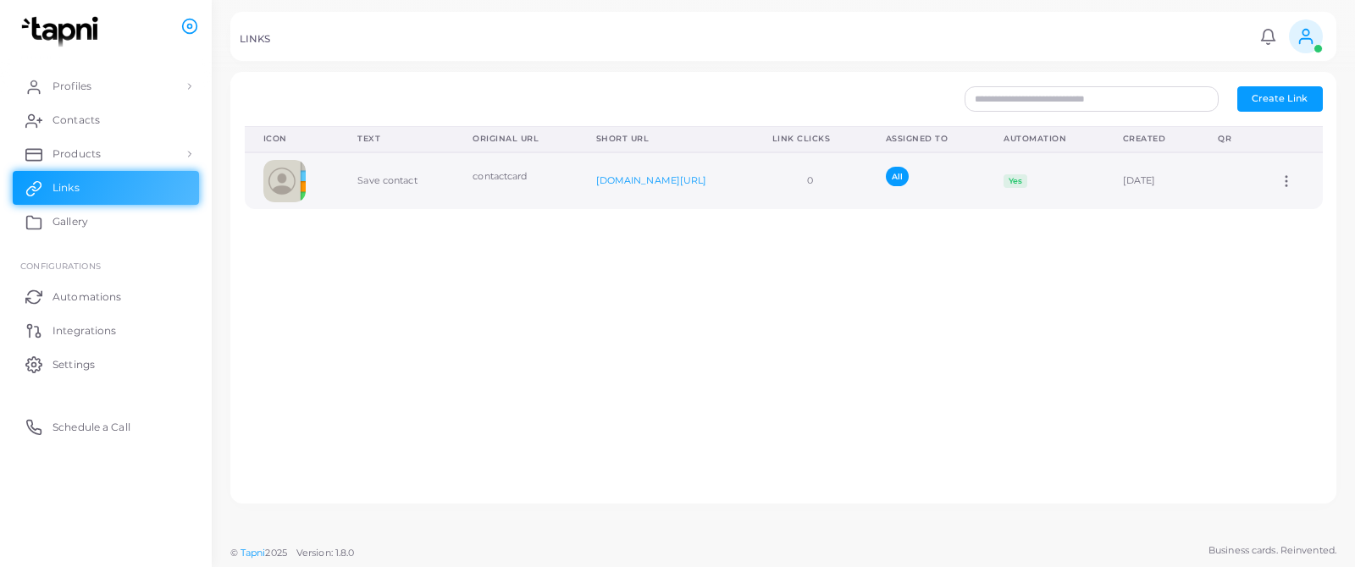
click at [1287, 181] on icon at bounding box center [1286, 181] width 15 height 15
click at [1243, 232] on link "Edit Link" at bounding box center [1272, 224] width 120 height 23
type input "**********"
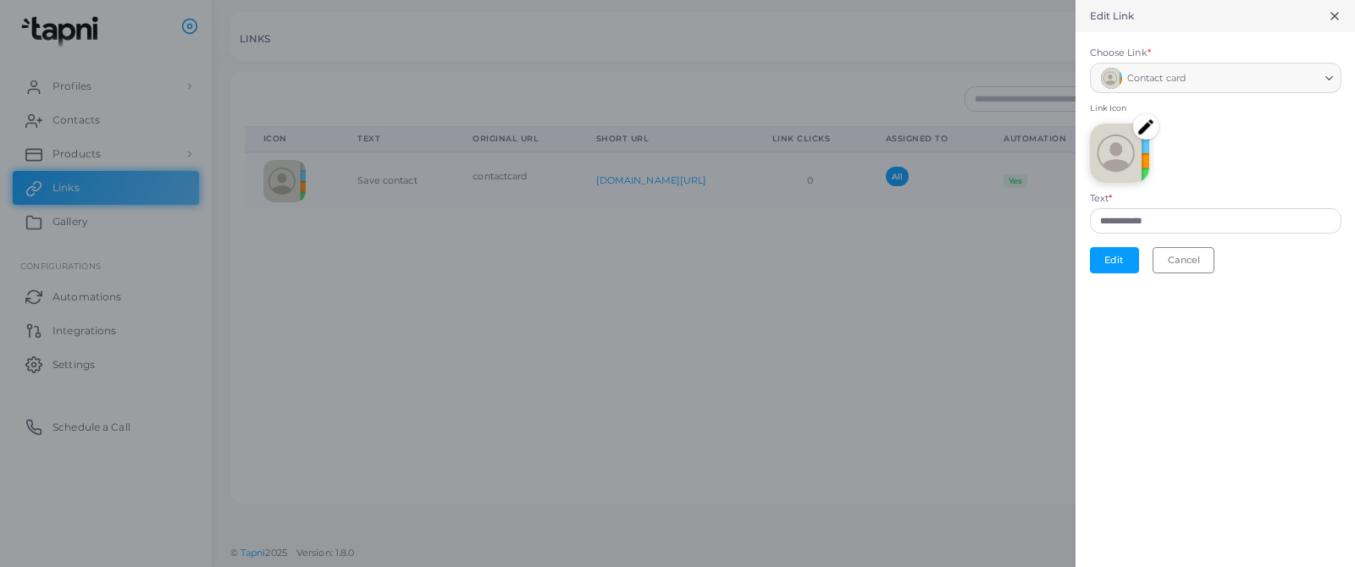
click at [1337, 19] on line at bounding box center [1334, 16] width 7 height 7
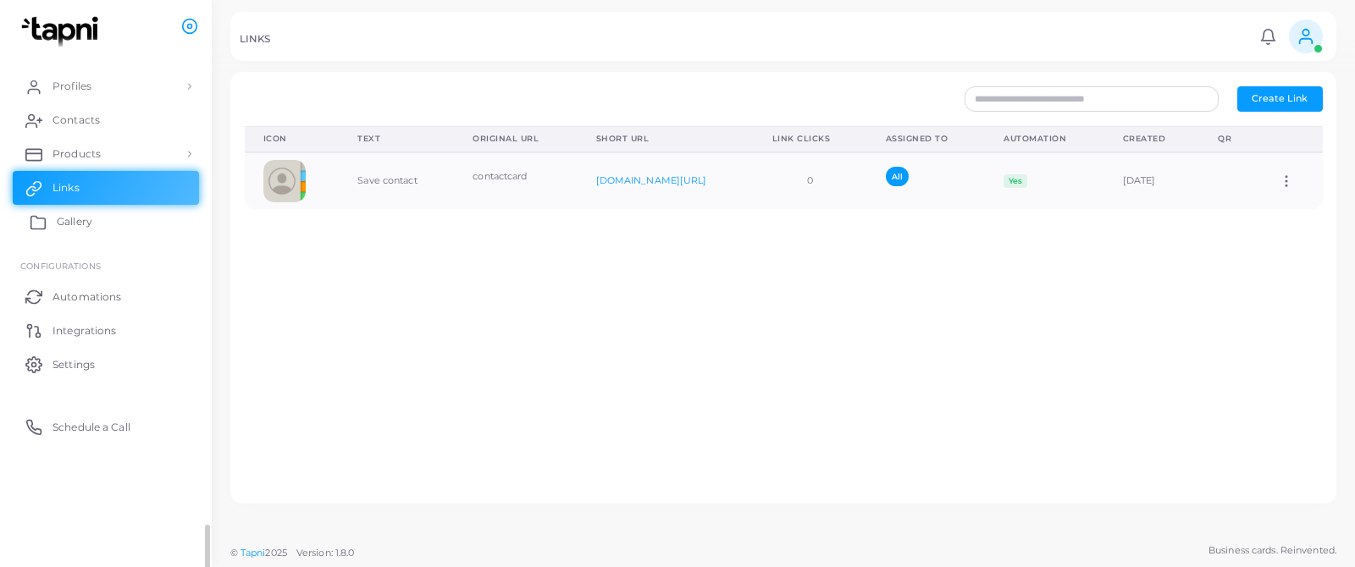
click at [57, 227] on span "Gallery" at bounding box center [75, 221] width 36 height 15
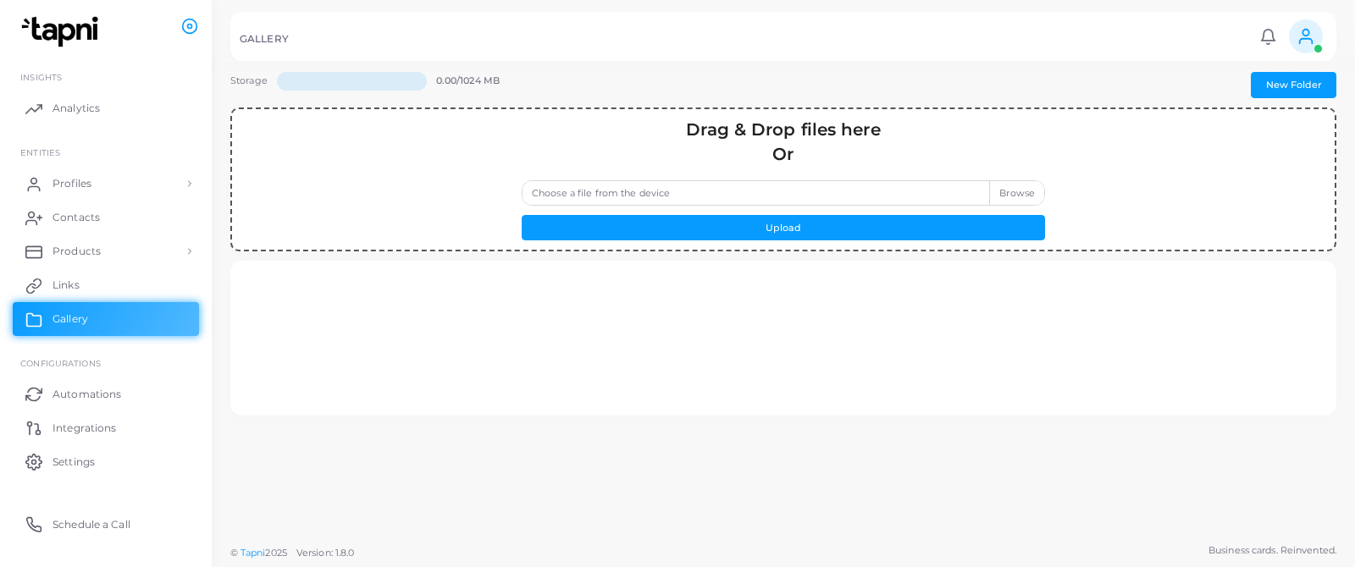
click at [1017, 194] on label "Choose a file from the device" at bounding box center [783, 192] width 523 height 25
click at [1017, 194] on input "Choose a file from the device" at bounding box center [783, 192] width 523 height 25
click at [699, 327] on div at bounding box center [784, 337] width 1078 height 127
click at [102, 424] on span "Integrations" at bounding box center [89, 428] width 64 height 15
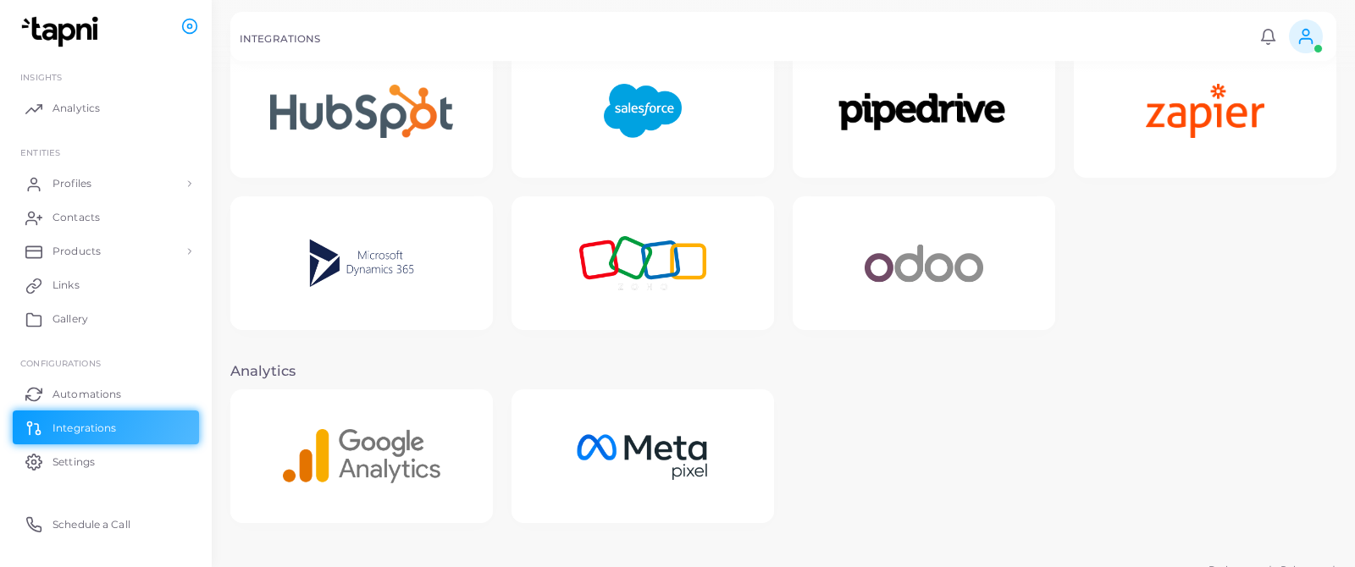
scroll to position [417, 0]
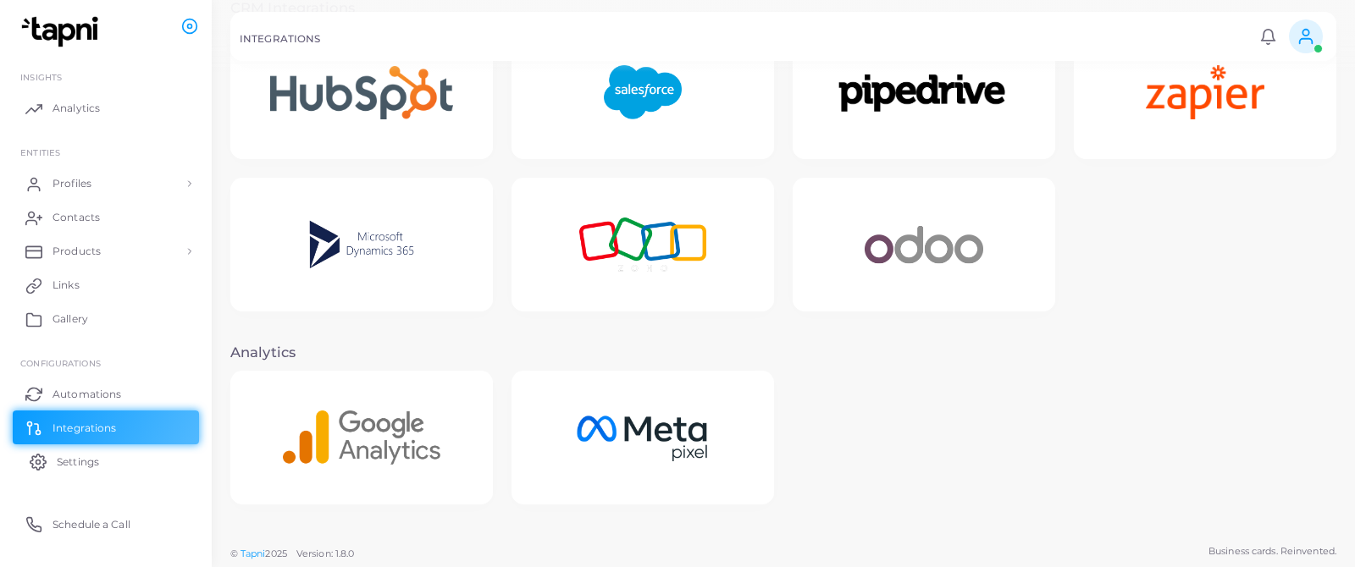
click at [81, 463] on span "Settings" at bounding box center [78, 462] width 42 height 15
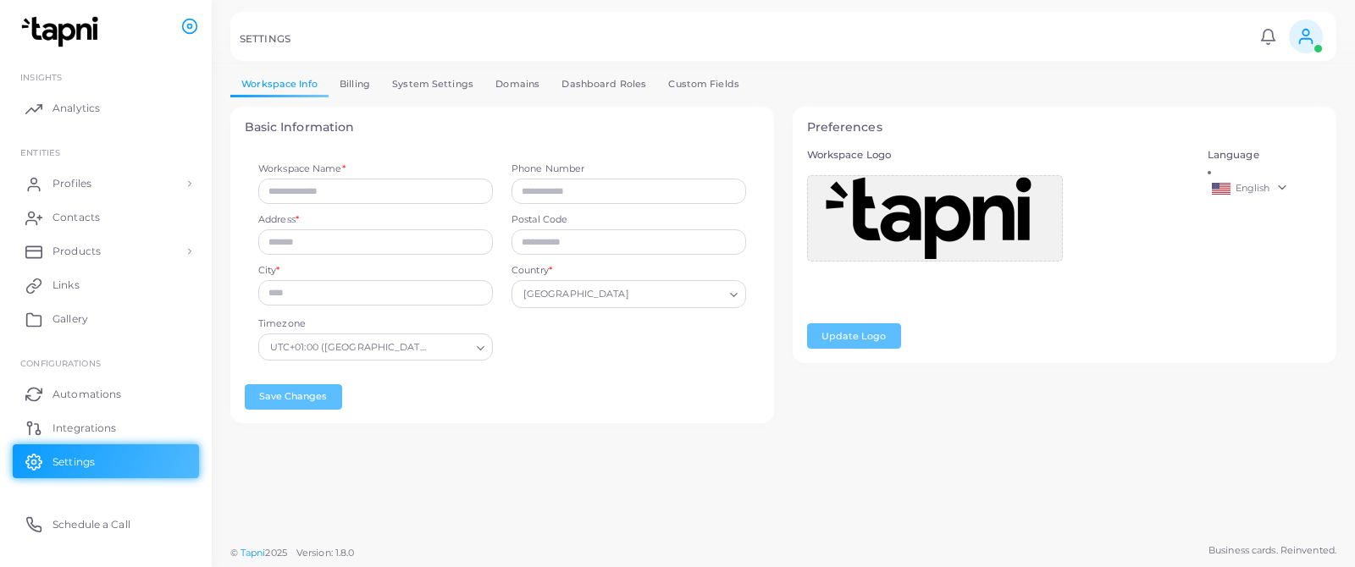
type input "*********"
click at [708, 84] on link "Custom Fields" at bounding box center [703, 84] width 93 height 25
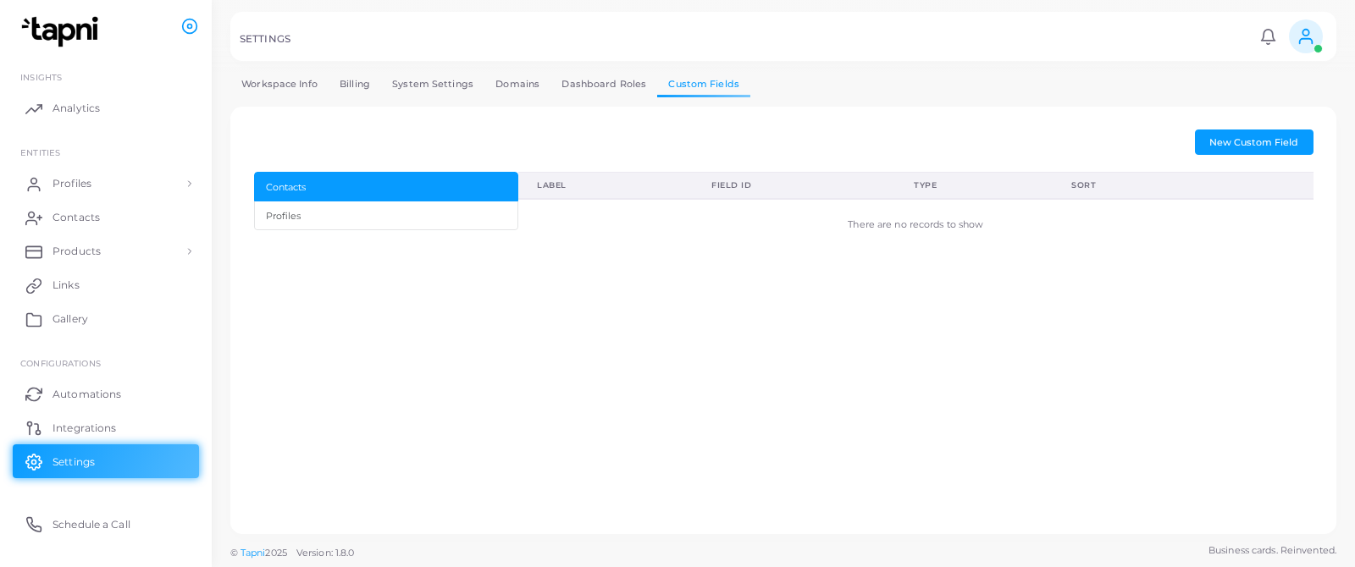
click at [447, 85] on link "System Settings" at bounding box center [432, 84] width 103 height 25
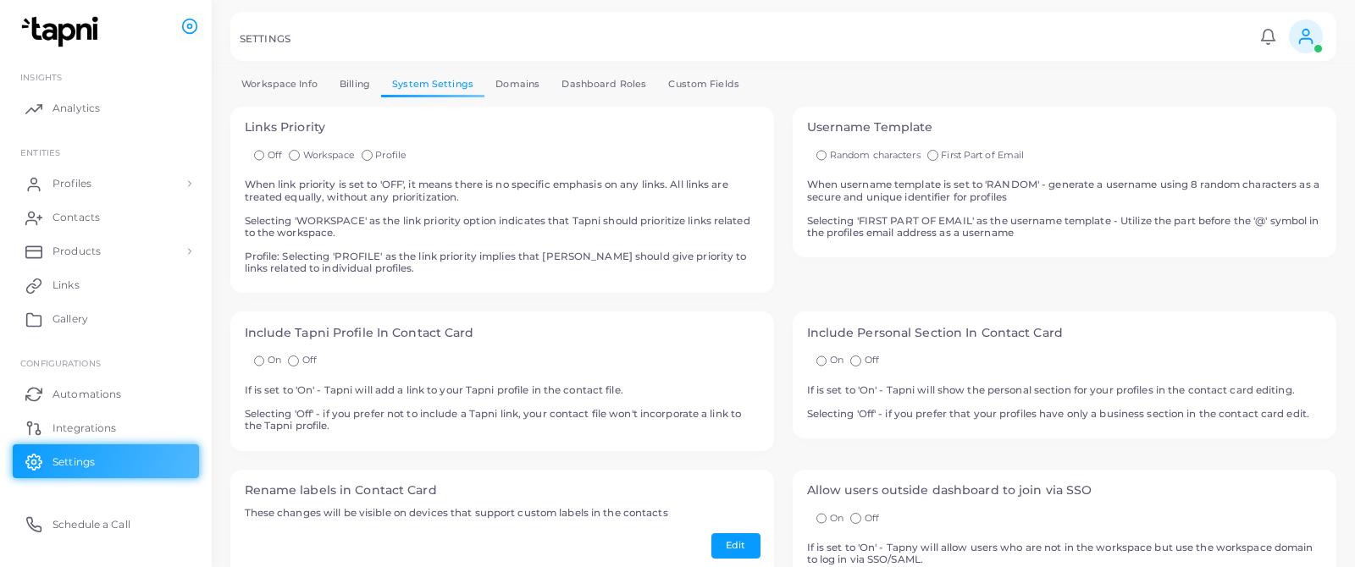
click at [509, 81] on link "Domains" at bounding box center [517, 84] width 66 height 25
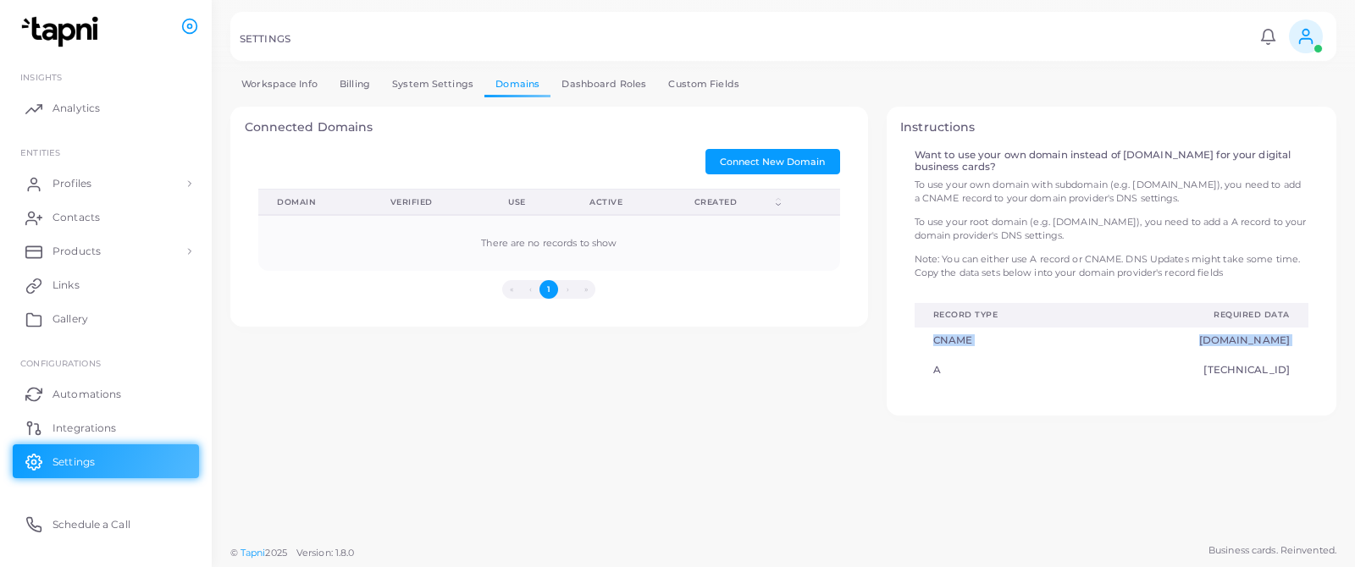
drag, startPoint x: 933, startPoint y: 341, endPoint x: 1010, endPoint y: 356, distance: 78.4
click at [1012, 358] on tbody "CNAME [DOMAIN_NAME] A [TECHNICAL_ID]" at bounding box center [1111, 358] width 394 height 60
drag, startPoint x: 916, startPoint y: 156, endPoint x: 1273, endPoint y: 269, distance: 374.1
click at [1273, 270] on div "Want to use your own domain instead of [DOMAIN_NAME] for your digital business …" at bounding box center [1111, 268] width 412 height 239
click at [1251, 273] on p "Note: You can either use A record or CNAME. DNS Updates might take some time. C…" at bounding box center [1111, 266] width 394 height 28
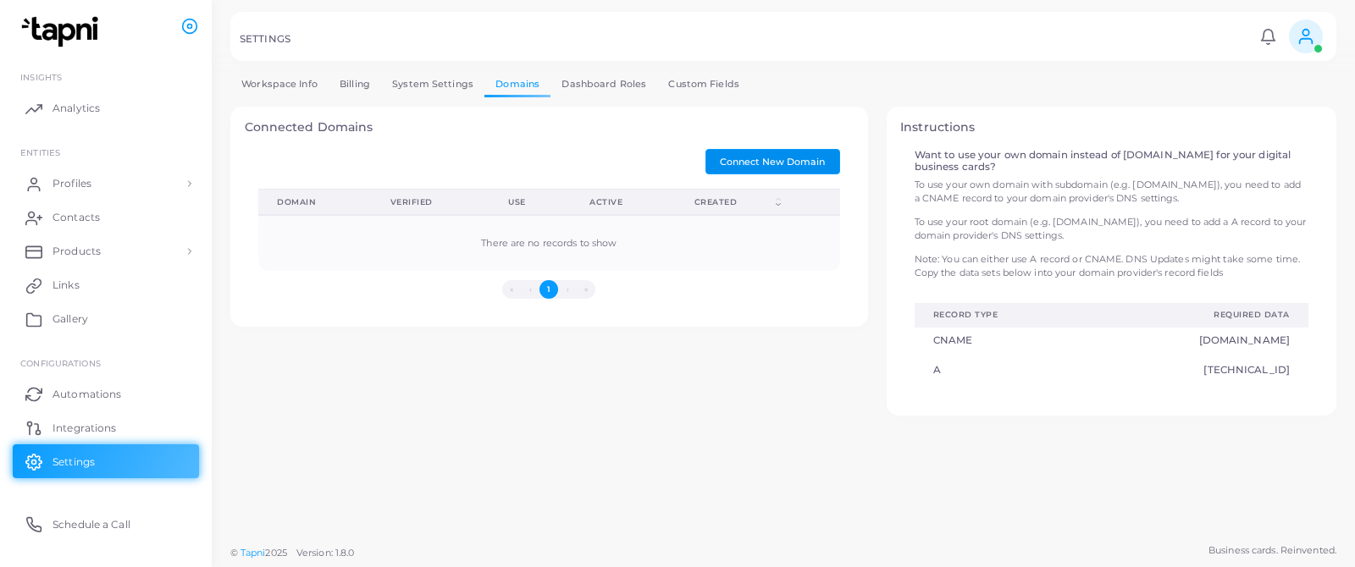
click at [806, 166] on span "Connect New Domain" at bounding box center [772, 162] width 105 height 12
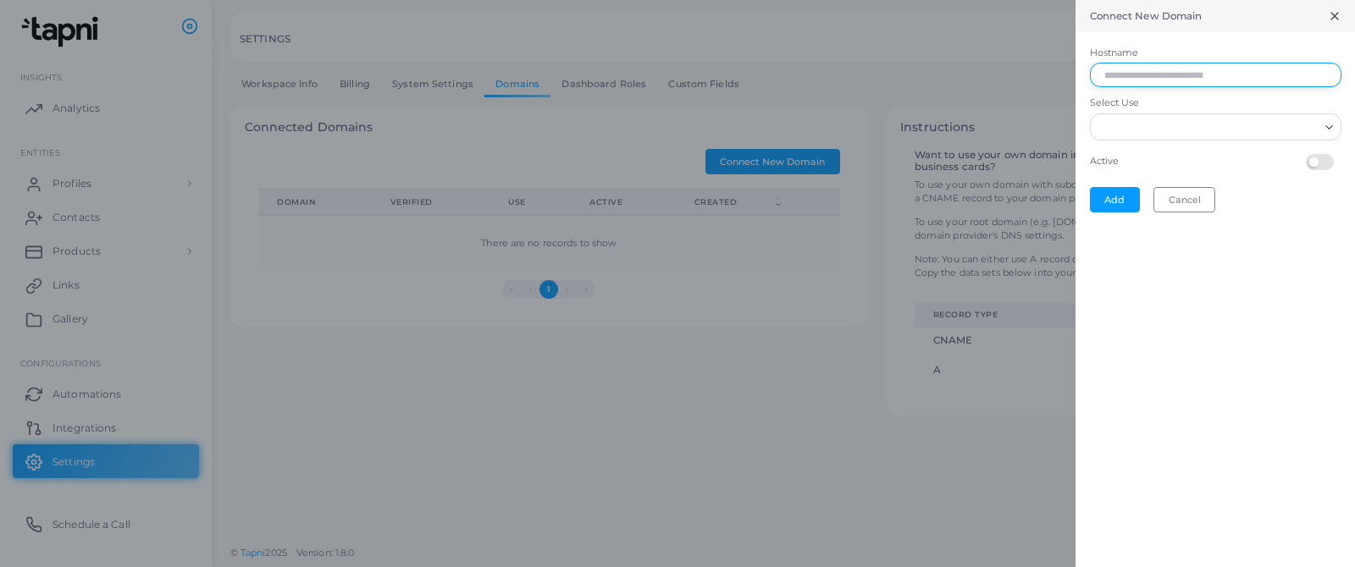
click at [1121, 77] on input "Hostname" at bounding box center [1215, 75] width 251 height 25
click at [1147, 124] on div "Select Use Loading..." at bounding box center [1215, 118] width 251 height 43
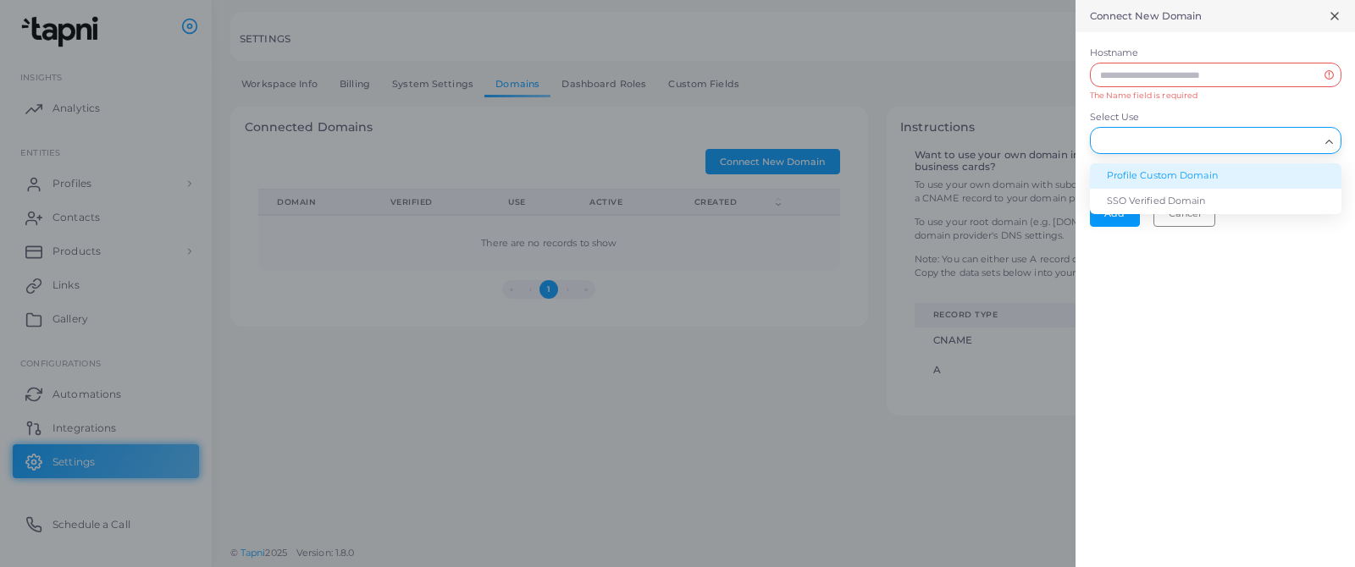
click at [1141, 174] on li "Profile Custom Domain" at bounding box center [1215, 175] width 251 height 25
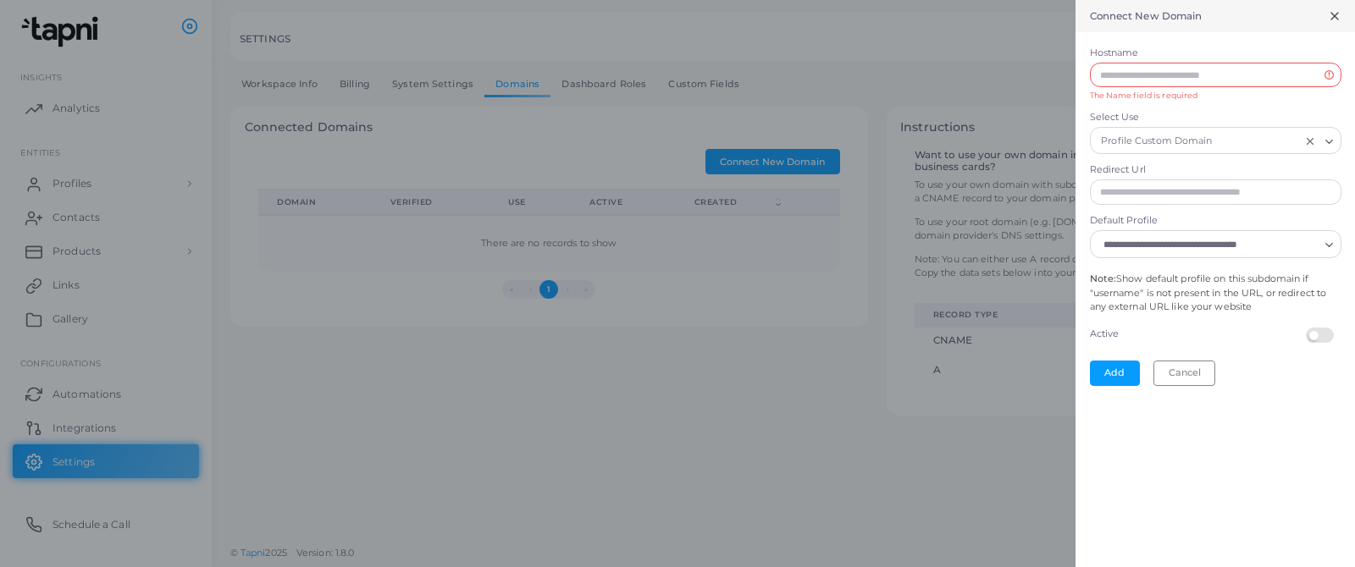
drag, startPoint x: 1101, startPoint y: 188, endPoint x: 1251, endPoint y: 188, distance: 149.9
click at [1251, 188] on input "Redirect Url" at bounding box center [1215, 192] width 251 height 25
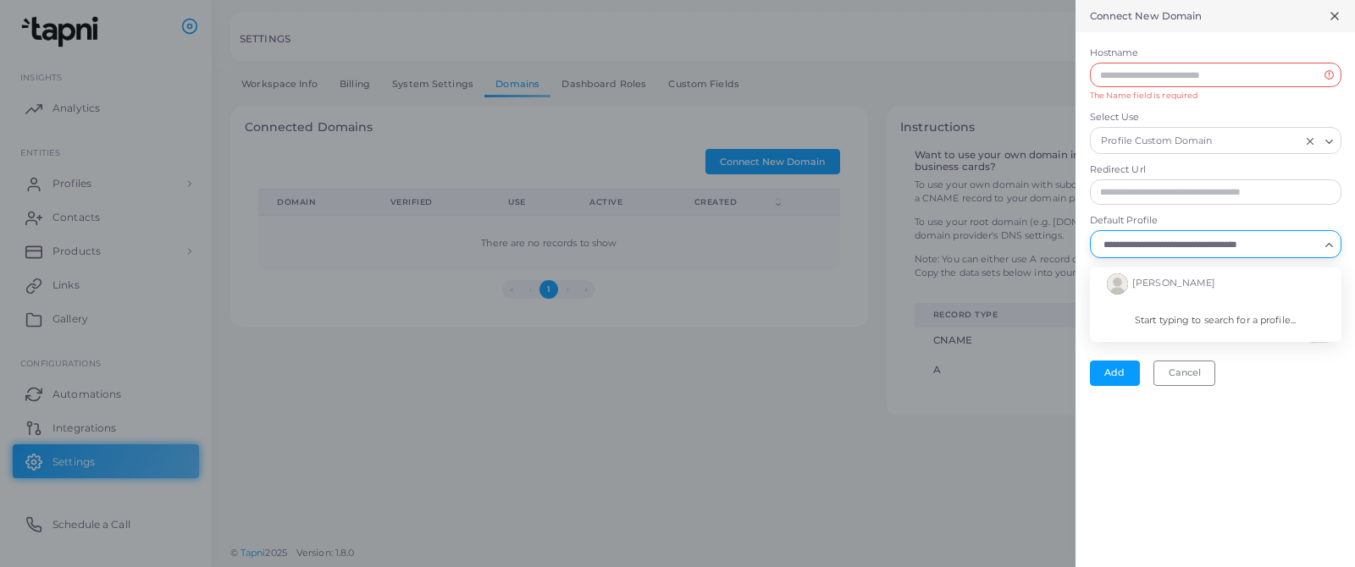
click at [1162, 242] on input "Default Profile" at bounding box center [1207, 244] width 221 height 19
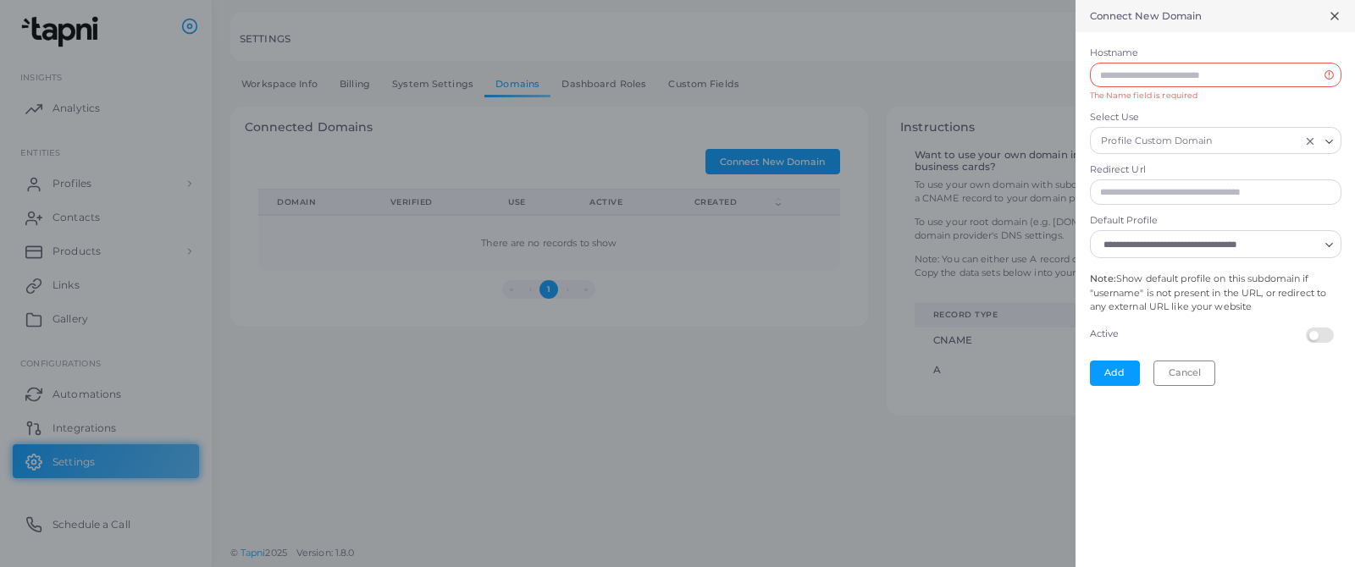
click at [1174, 396] on div "Connect New Domain Hostname The Name field is required Select Use Profile Custo…" at bounding box center [1214, 283] width 279 height 567
click at [1335, 16] on icon at bounding box center [1335, 16] width 14 height 14
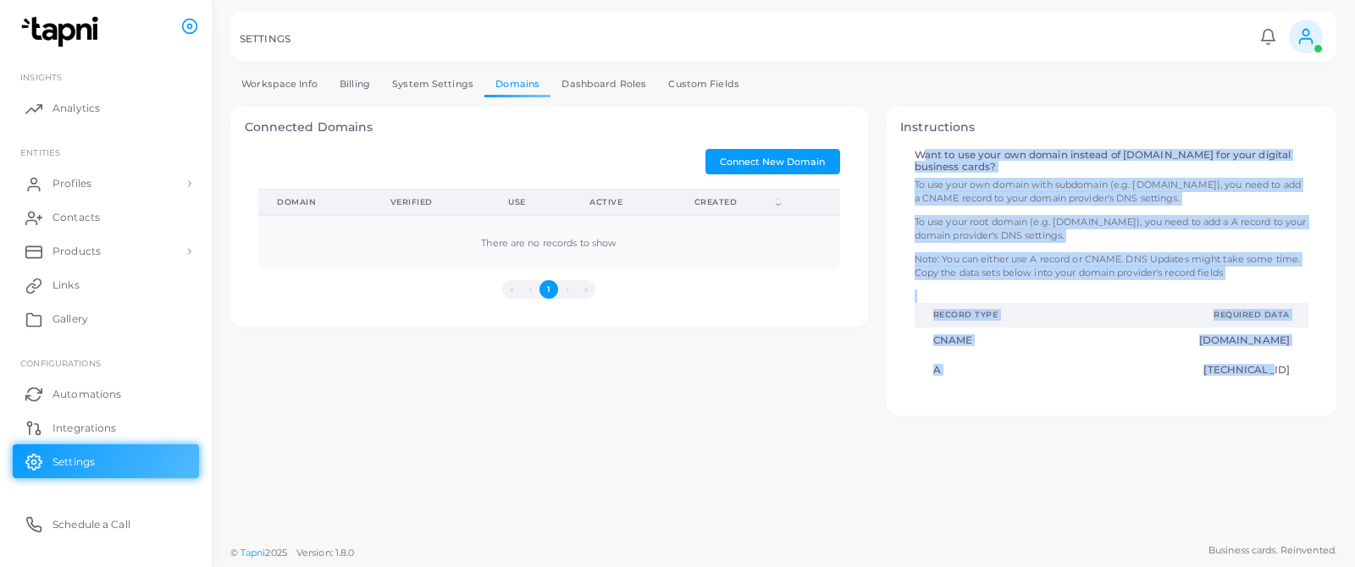
drag, startPoint x: 914, startPoint y: 155, endPoint x: 1287, endPoint y: 381, distance: 436.5
click at [1289, 384] on div "Want to use your own domain instead of [DOMAIN_NAME] for your digital business …" at bounding box center [1111, 268] width 412 height 239
click at [804, 163] on span "Connect New Domain" at bounding box center [772, 162] width 105 height 12
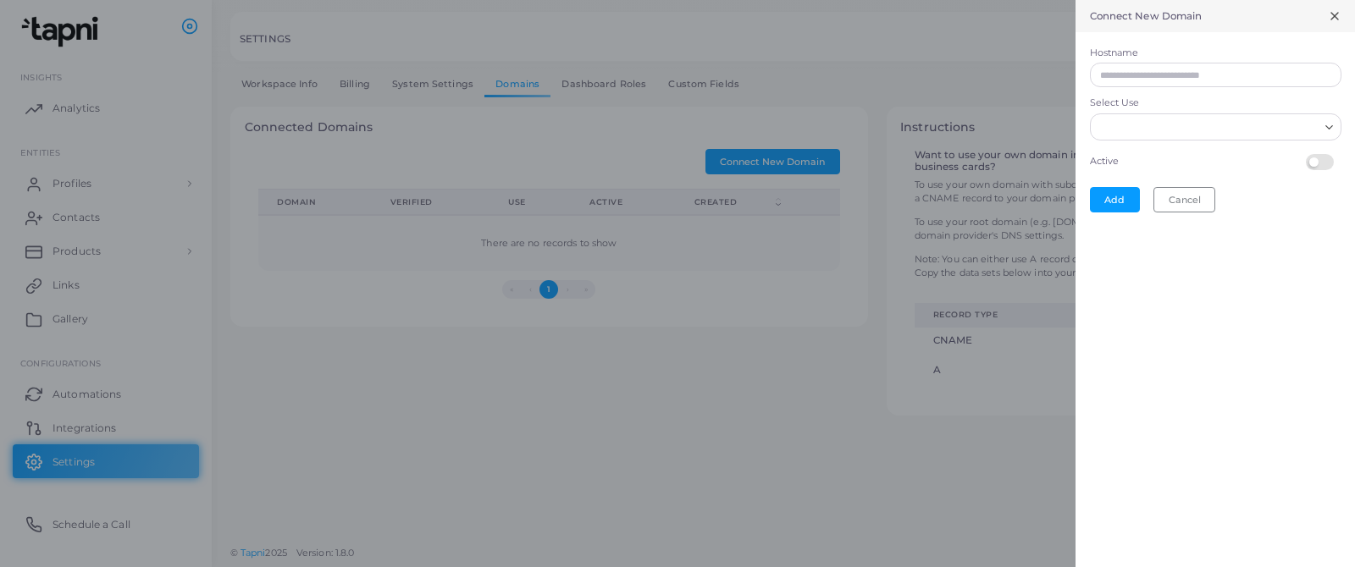
click at [1334, 15] on line at bounding box center [1334, 16] width 7 height 7
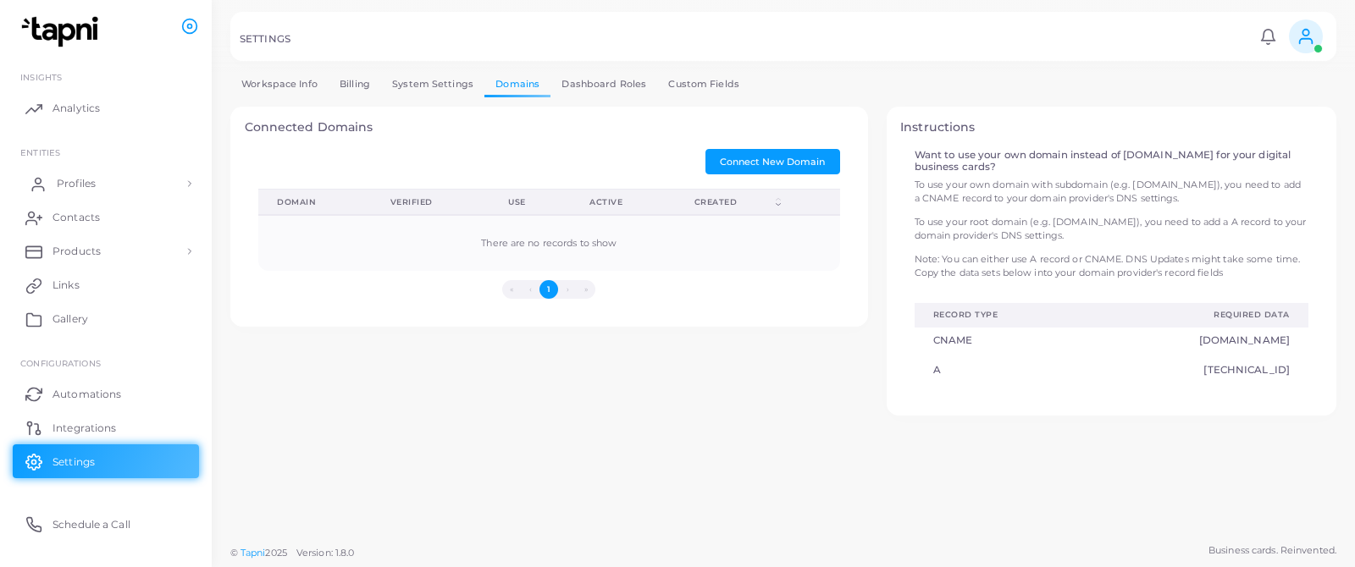
click at [96, 185] on link "Profiles" at bounding box center [106, 184] width 186 height 34
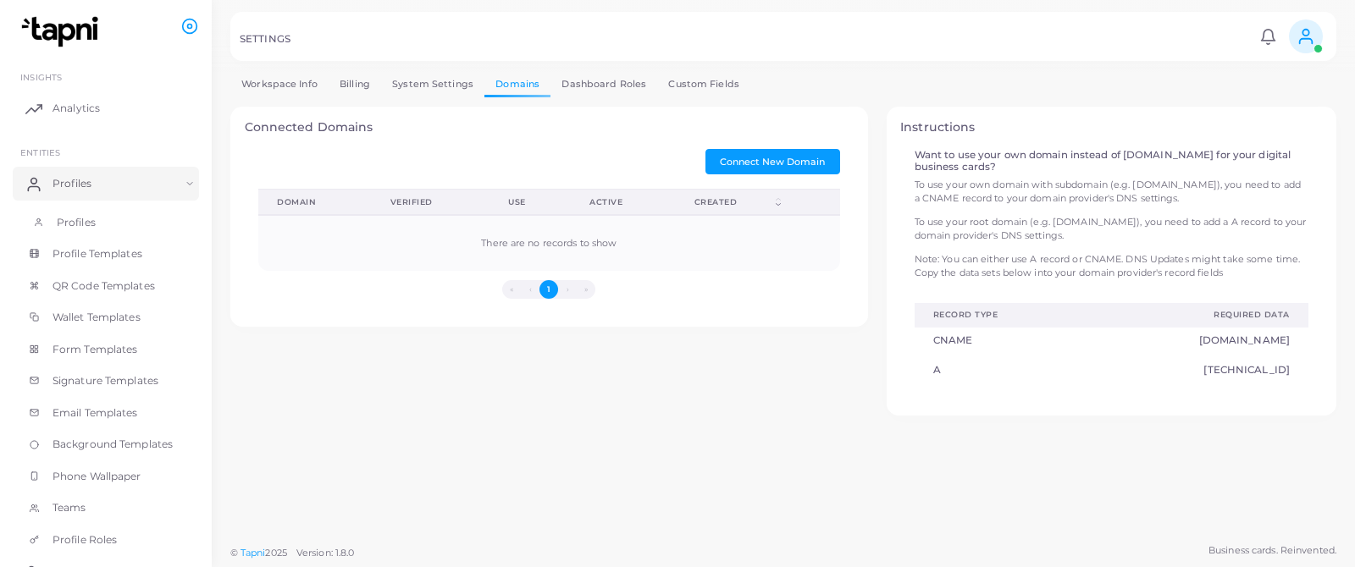
click at [86, 221] on span "Profiles" at bounding box center [76, 222] width 39 height 15
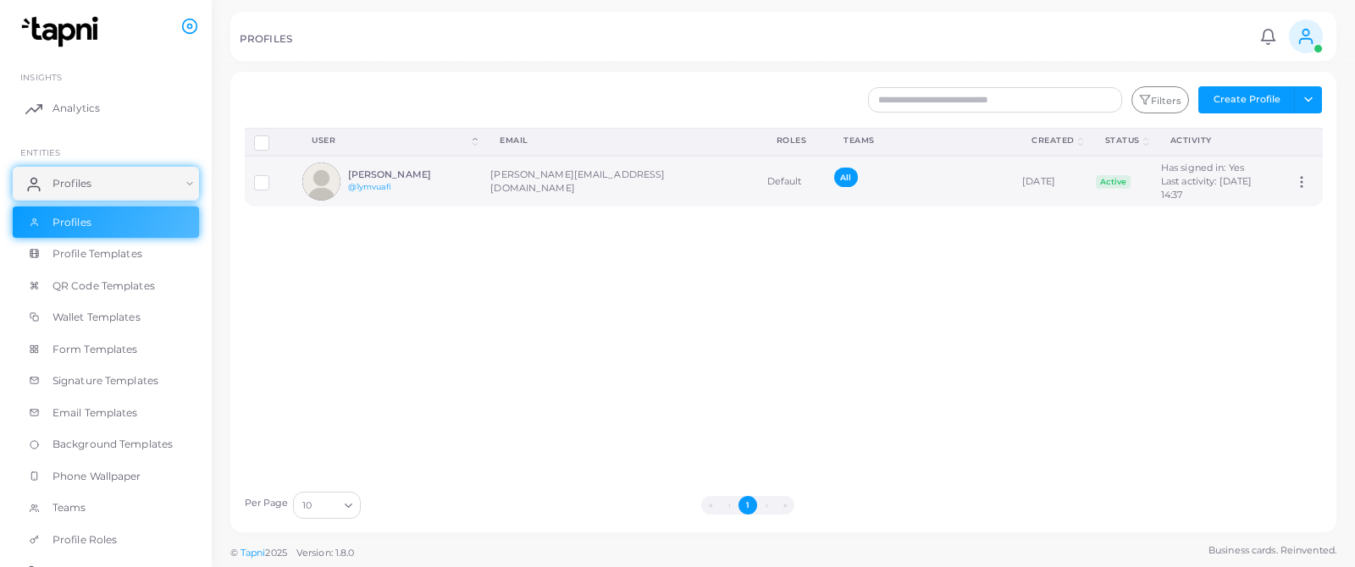
click at [464, 184] on div "[PERSON_NAME] @1ymvuafi" at bounding box center [410, 181] width 124 height 25
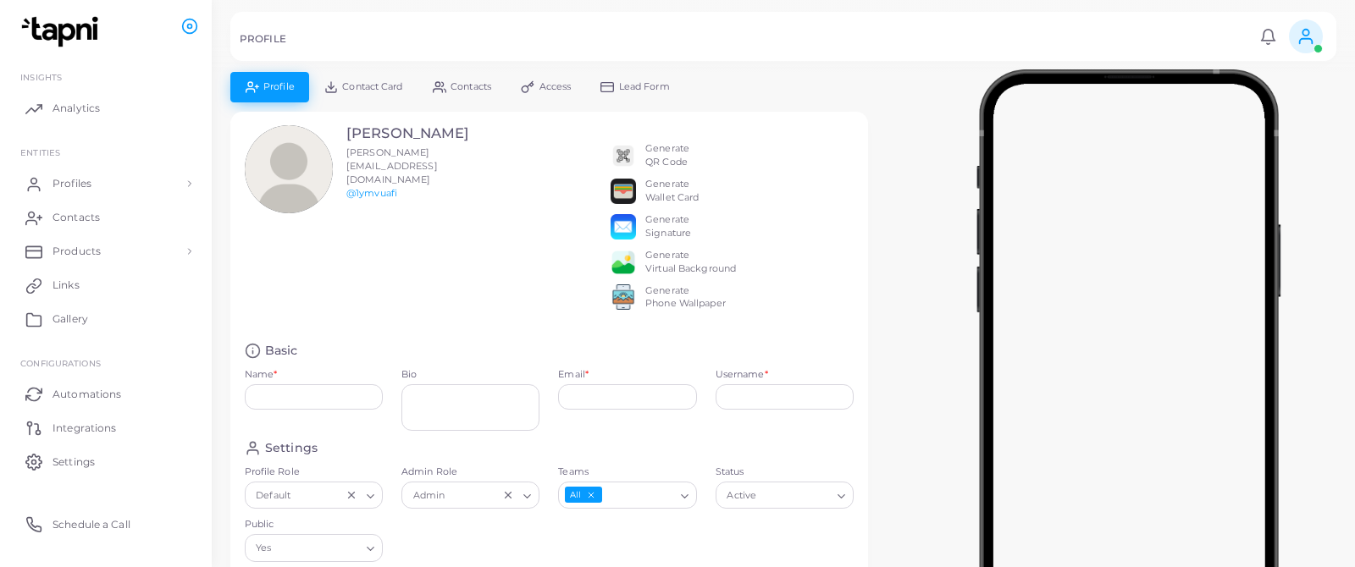
type input "**********"
type input "********"
click at [73, 181] on span "Profiles" at bounding box center [76, 183] width 39 height 15
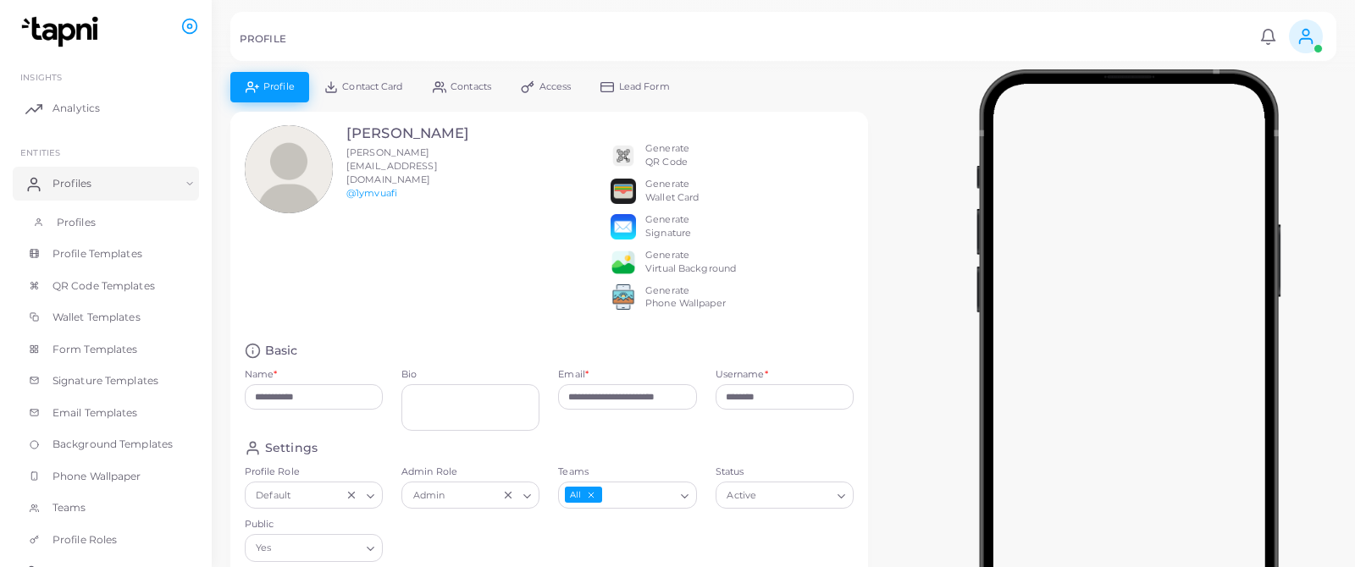
click at [83, 218] on span "Profiles" at bounding box center [76, 222] width 39 height 15
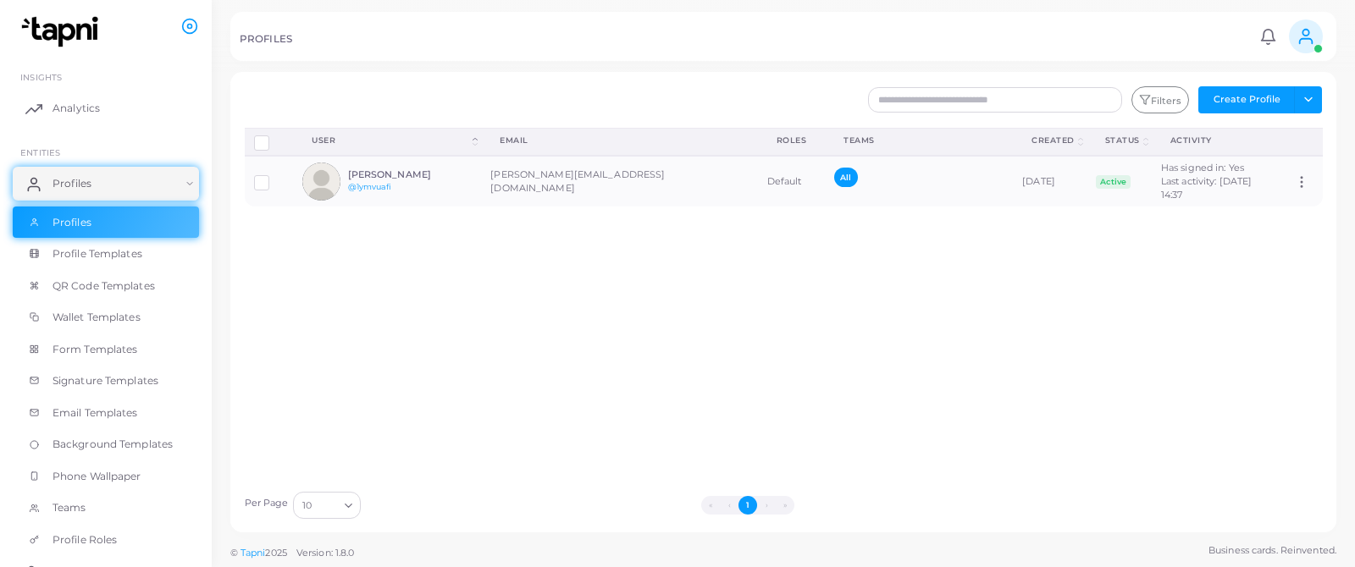
click at [274, 136] on label "Row-selection" at bounding box center [274, 136] width 0 height 0
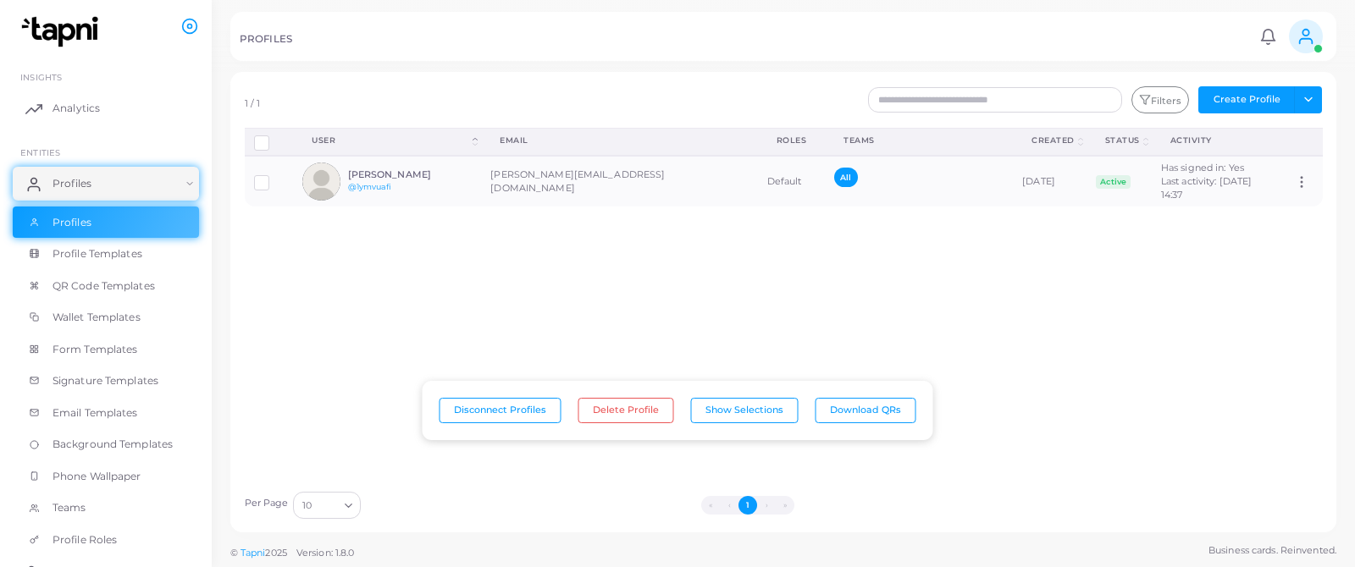
click at [274, 136] on label "Row-selection" at bounding box center [274, 136] width 0 height 0
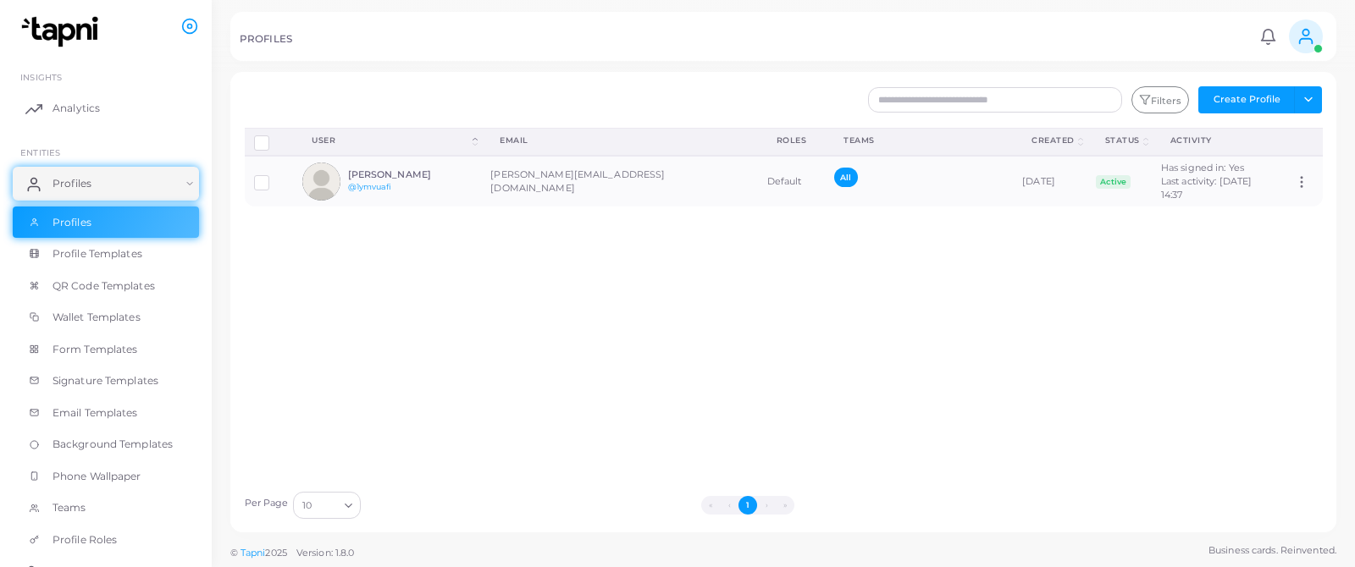
click at [274, 136] on label "Row-selection" at bounding box center [274, 136] width 0 height 0
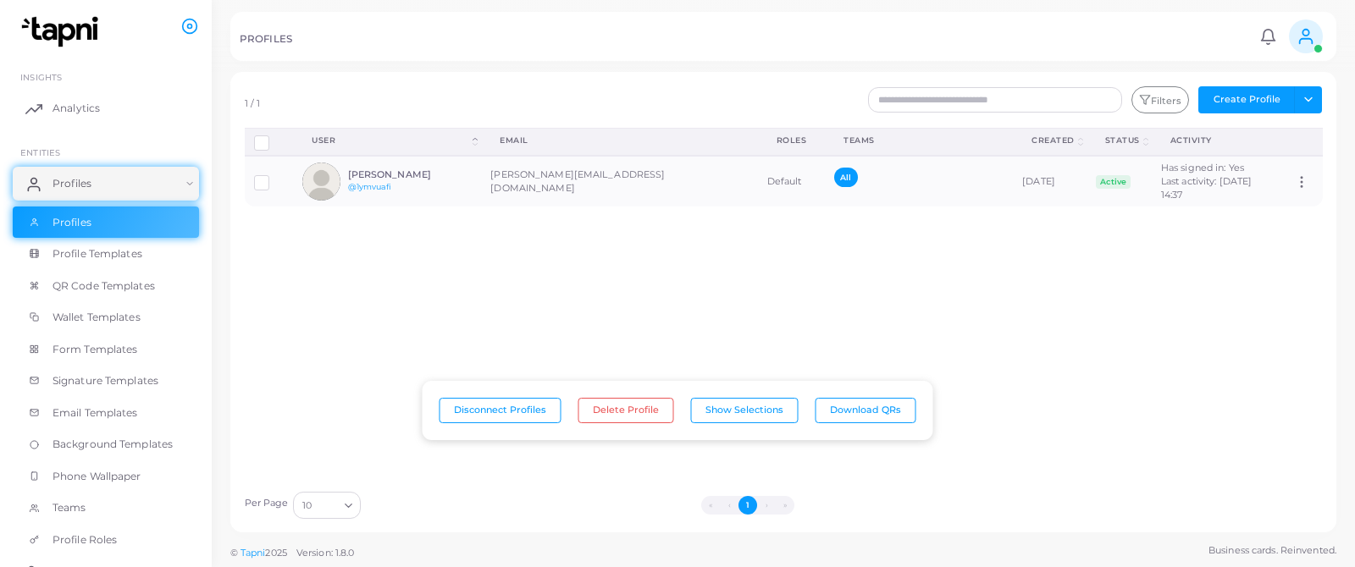
click at [274, 136] on label "Row-selection" at bounding box center [274, 136] width 0 height 0
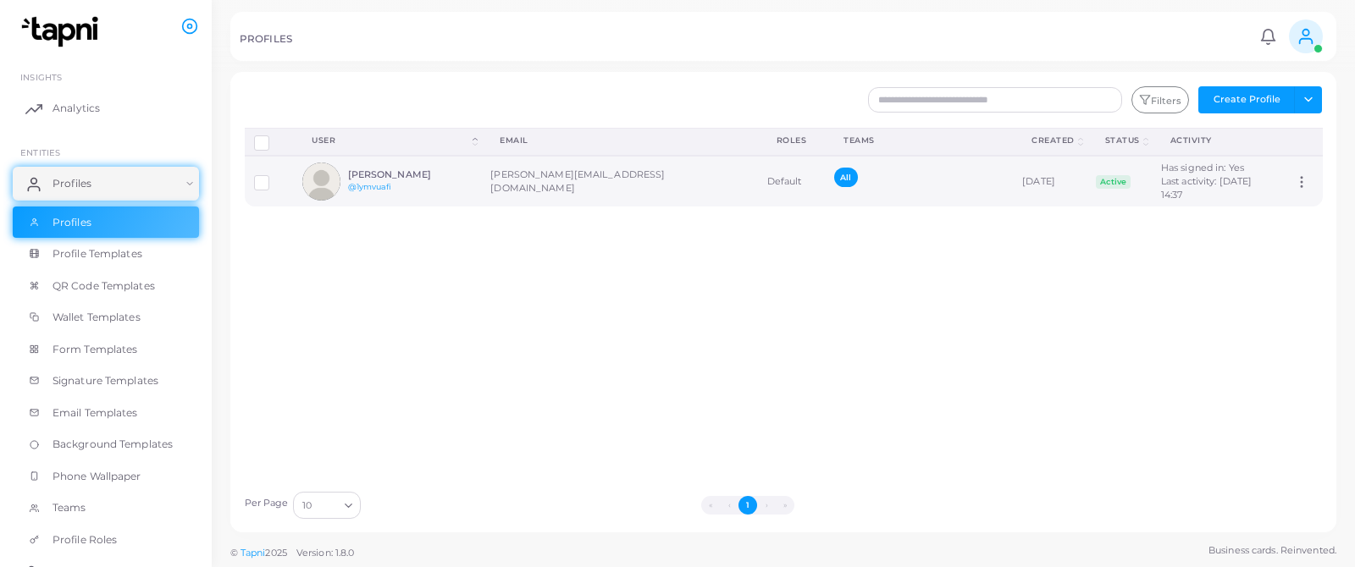
click at [274, 177] on label at bounding box center [274, 177] width 0 height 0
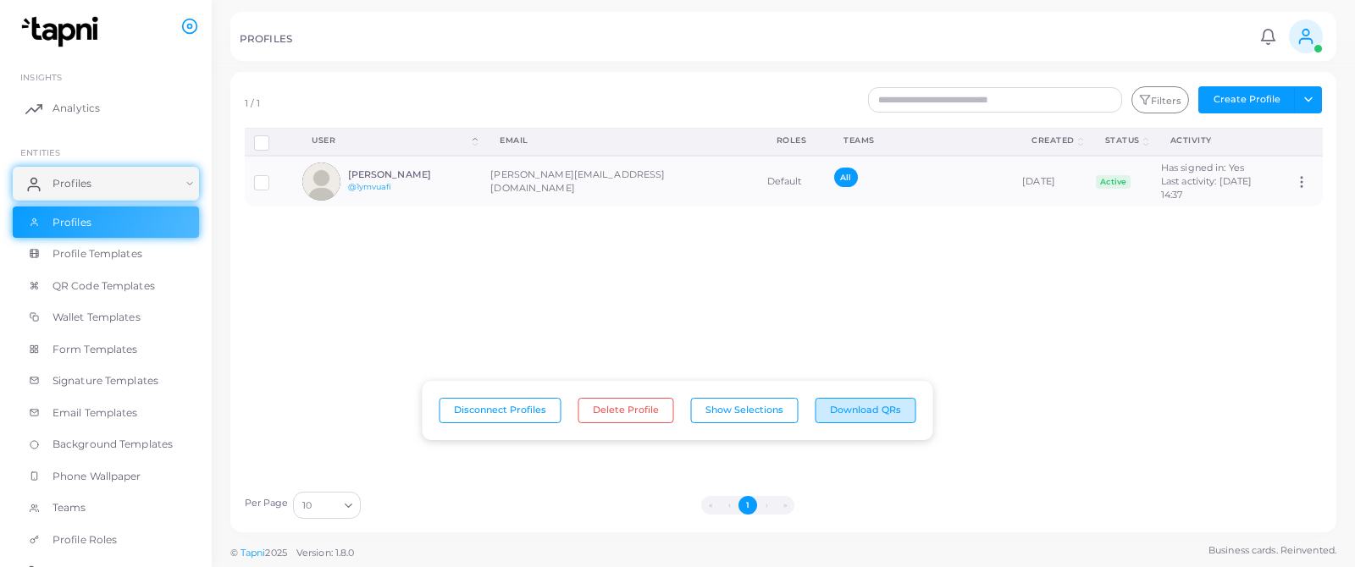
click at [865, 415] on button "Download QRs" at bounding box center [865, 410] width 101 height 25
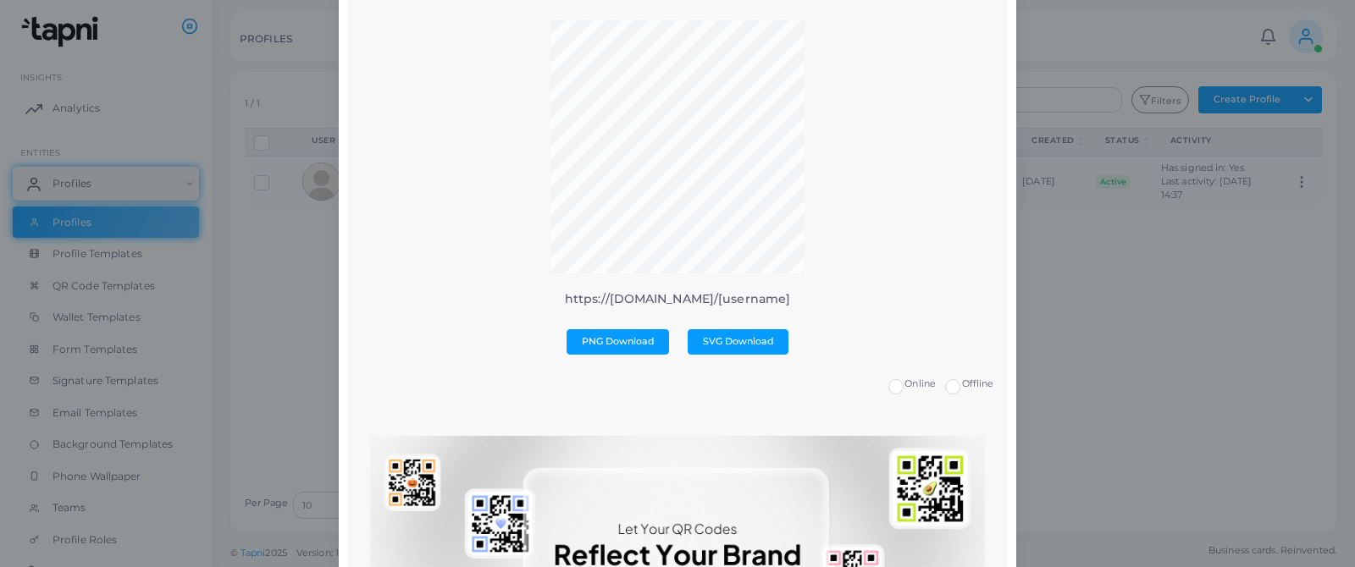
scroll to position [58, 0]
click at [600, 337] on span "PNG Download" at bounding box center [618, 340] width 73 height 12
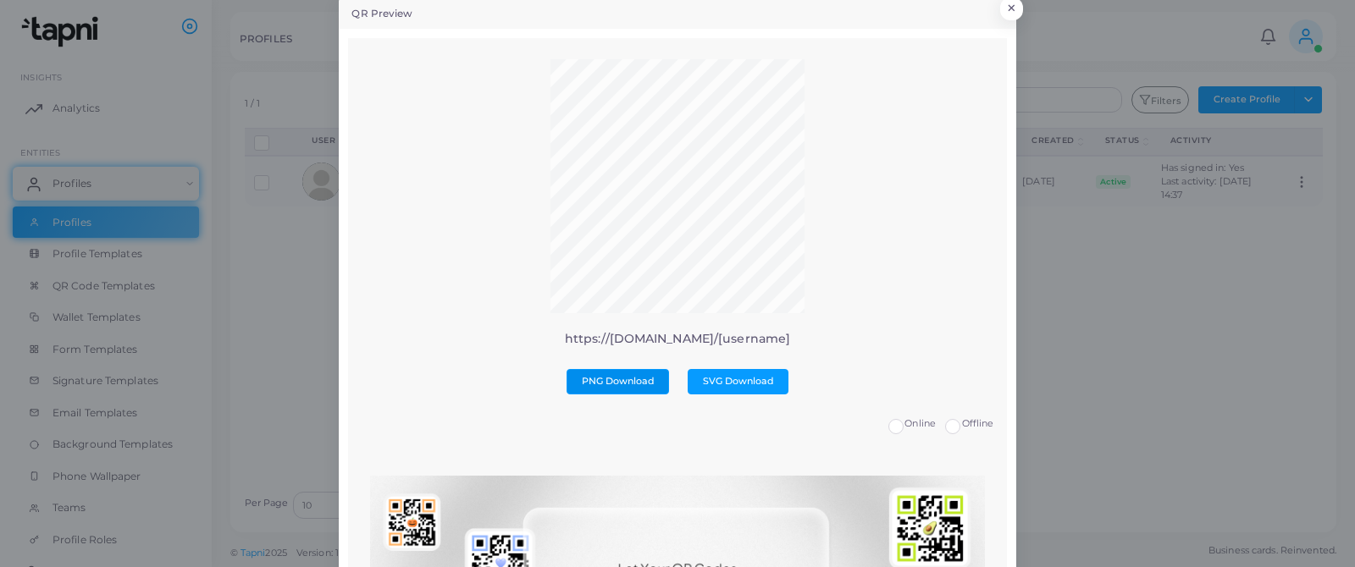
scroll to position [15, 0]
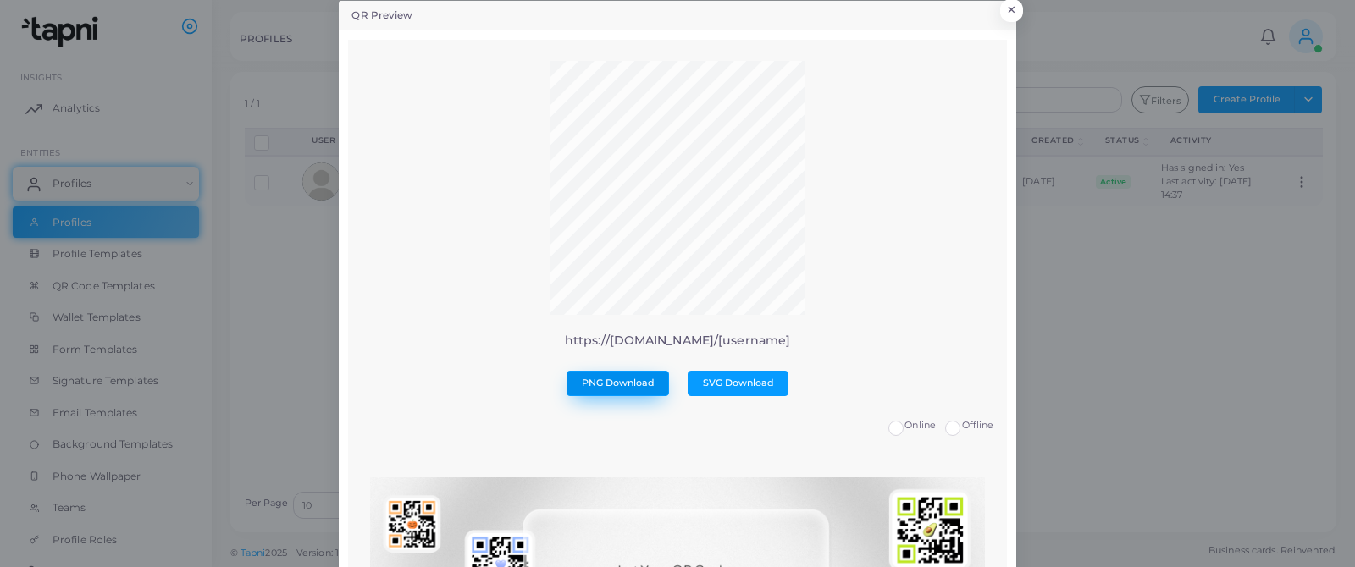
click at [617, 382] on span "PNG Download" at bounding box center [618, 383] width 73 height 12
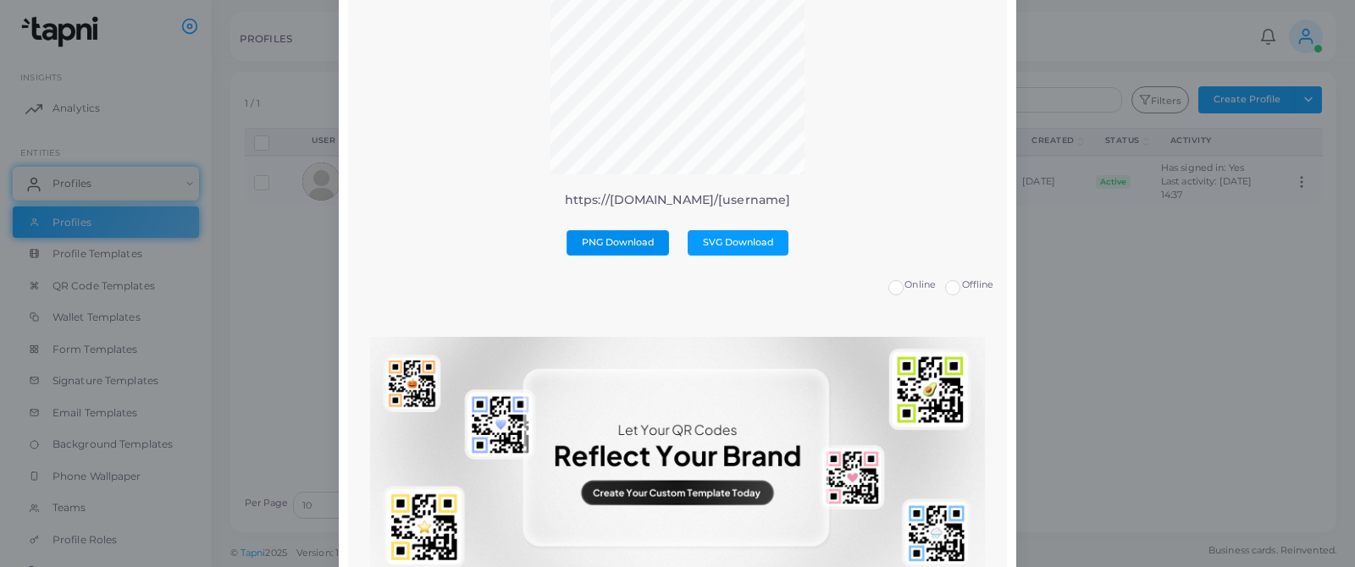
scroll to position [158, 0]
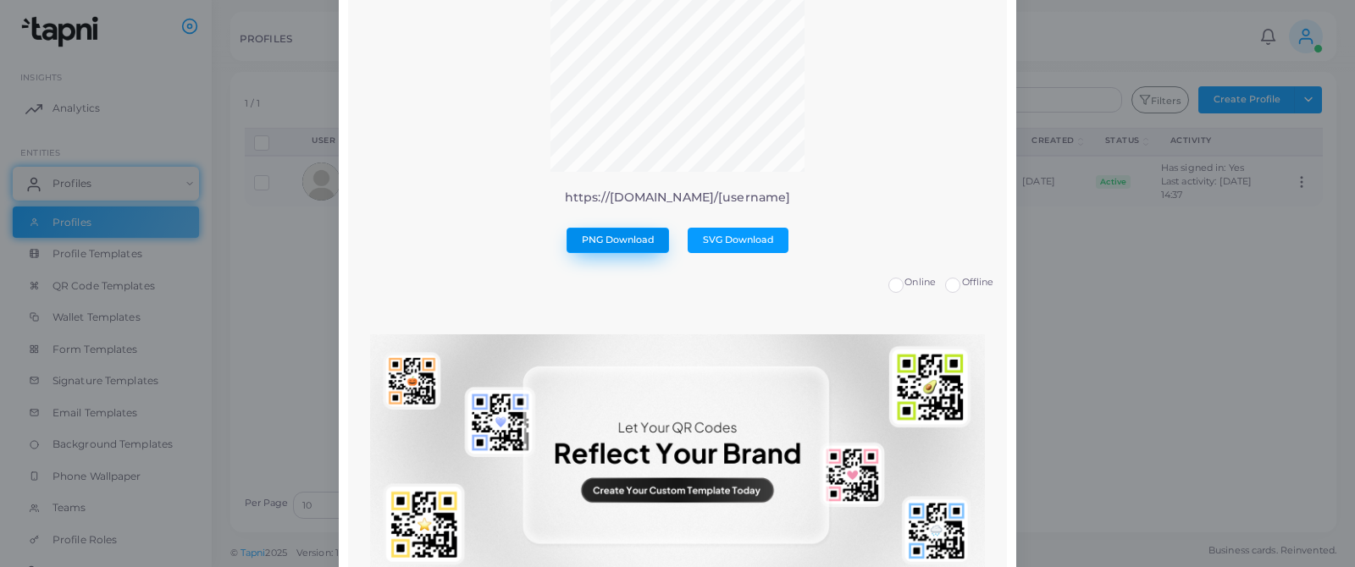
click at [622, 240] on span "PNG Download" at bounding box center [618, 240] width 73 height 12
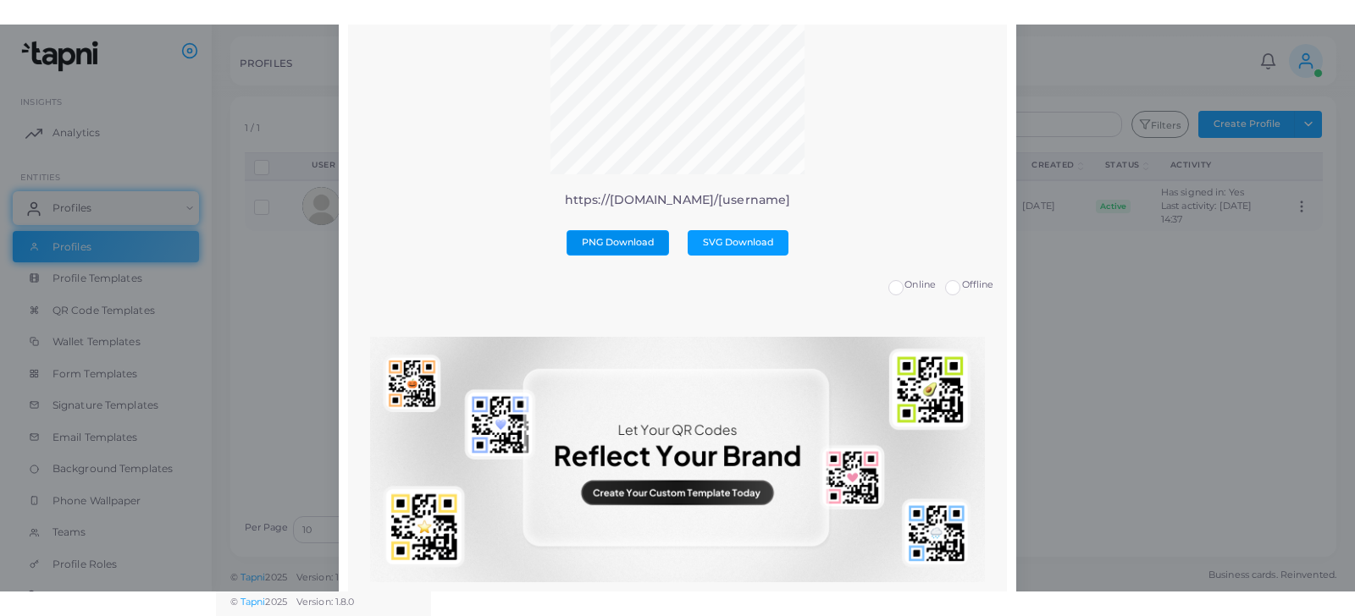
scroll to position [181, 0]
